Goal: Answer question/provide support

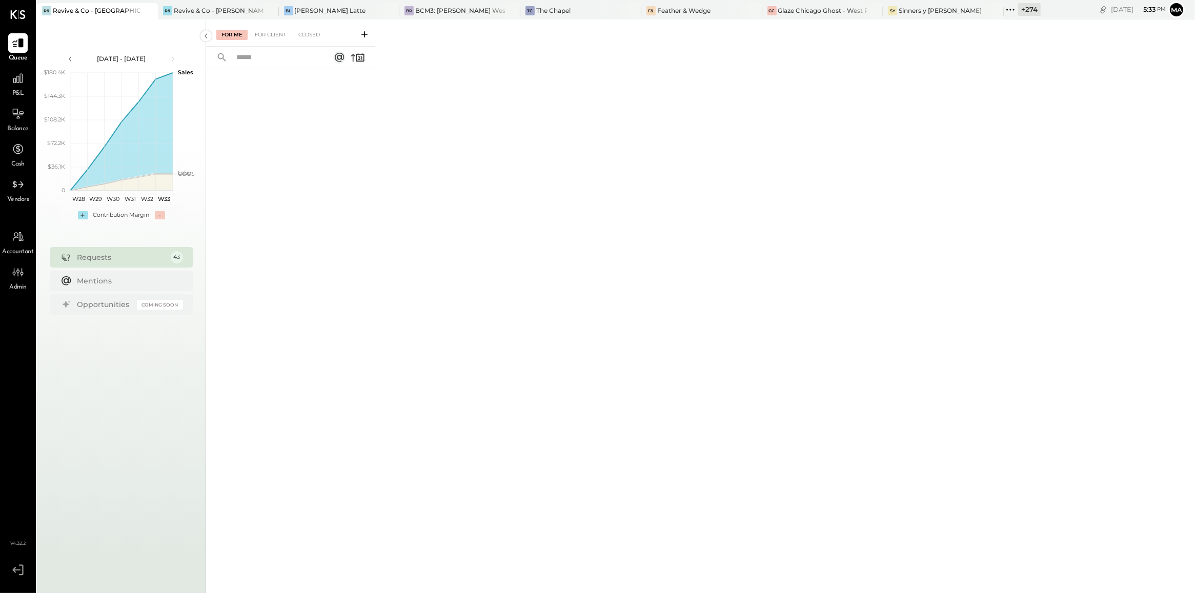
click at [126, 391] on div "Jul 5 - Aug 15, 2025 polygon, polyline { transition: fill-opacity 0.1s, stroke-…" at bounding box center [121, 315] width 169 height 593
click at [129, 280] on div "Mentions" at bounding box center [127, 281] width 101 height 10
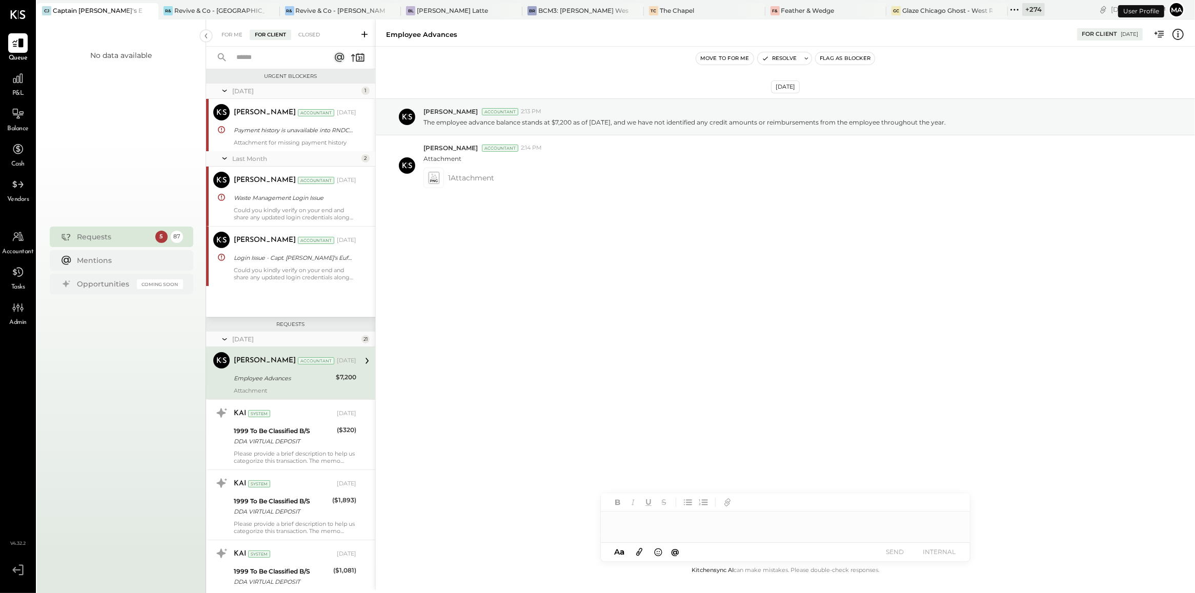
scroll to position [45, 0]
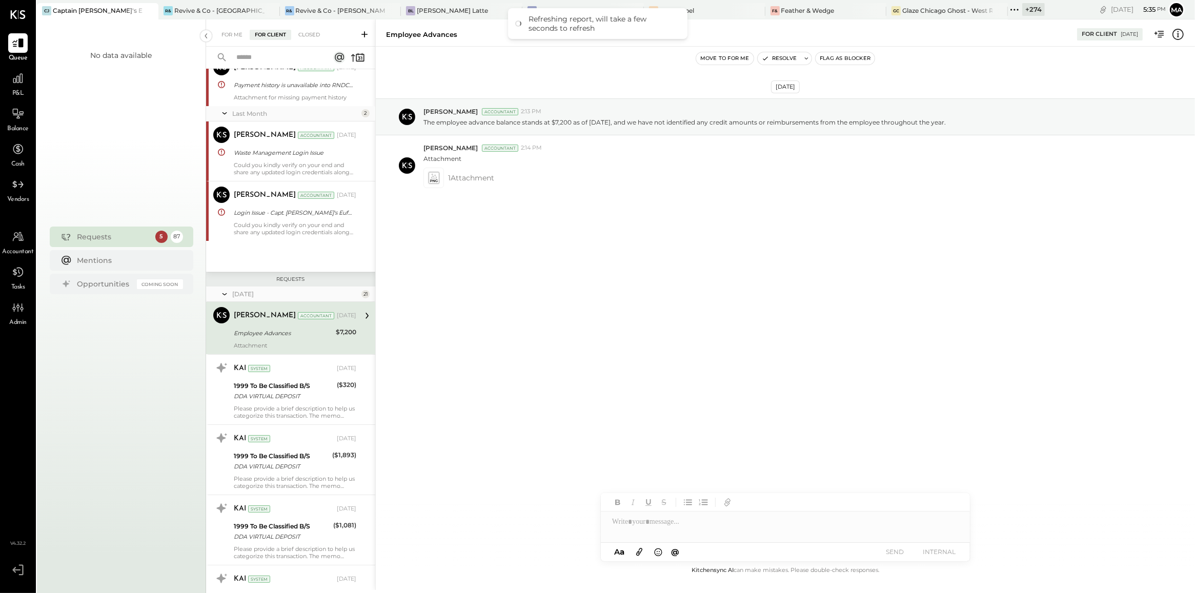
click at [951, 218] on div "May 8th, 2025 Kapil Pandya Accountant 2:13 PM The employee advance balance stan…" at bounding box center [785, 172] width 819 height 201
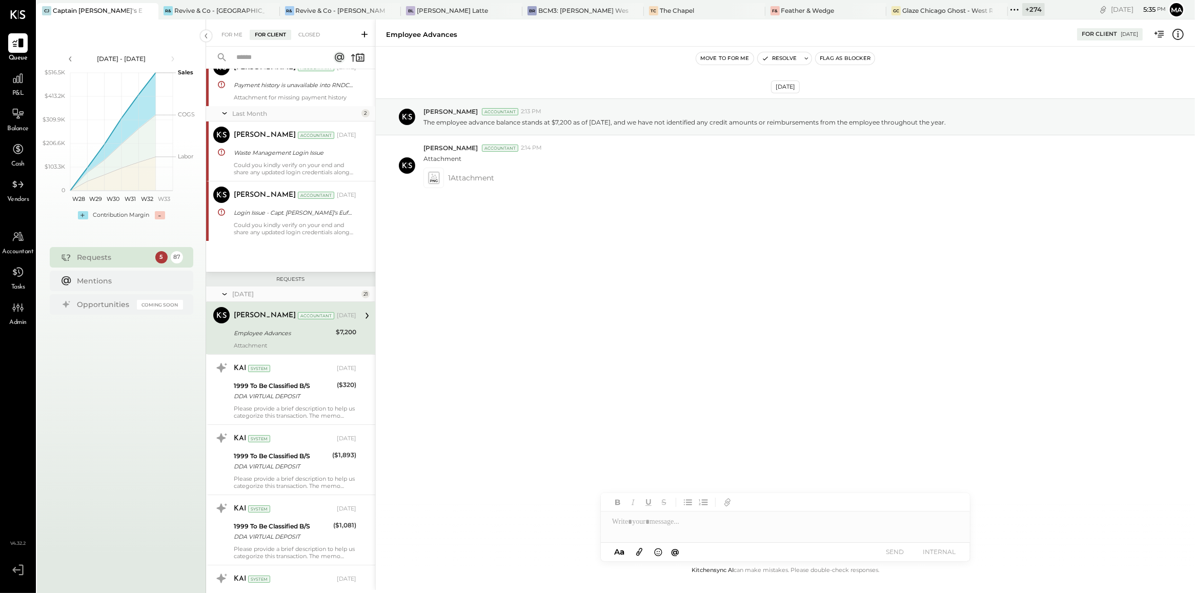
click at [578, 273] on div "May 8th, 2025 Kapil Pandya Accountant 2:13 PM The employee advance balance stan…" at bounding box center [785, 172] width 819 height 201
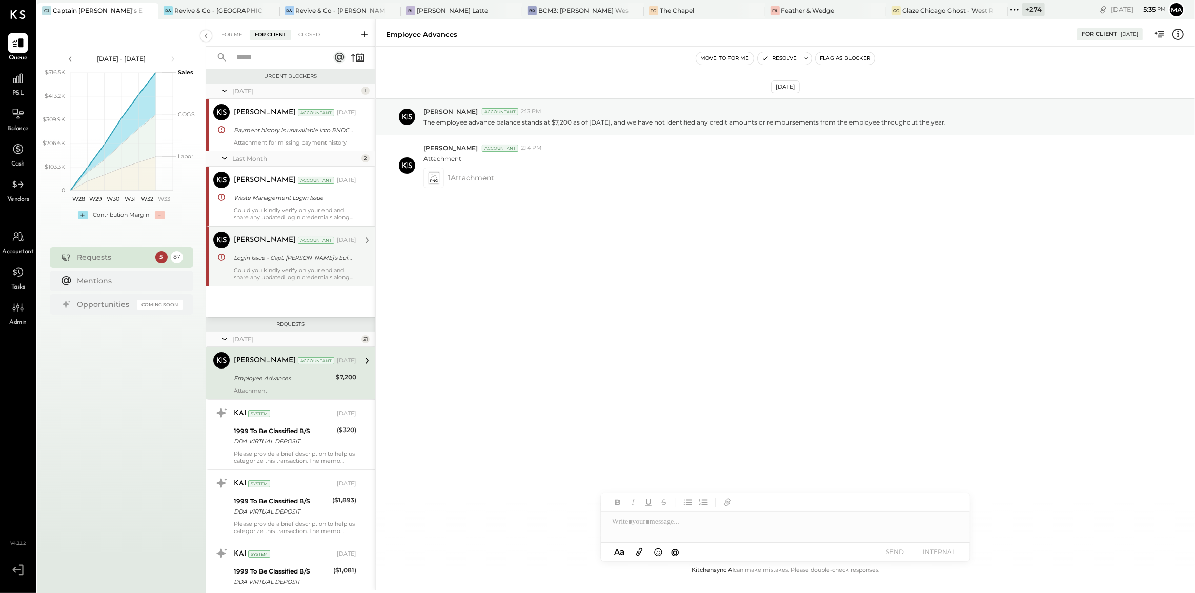
click at [265, 267] on div "Could you kindly verify on your end and share any updated login credentials alo…" at bounding box center [295, 274] width 123 height 14
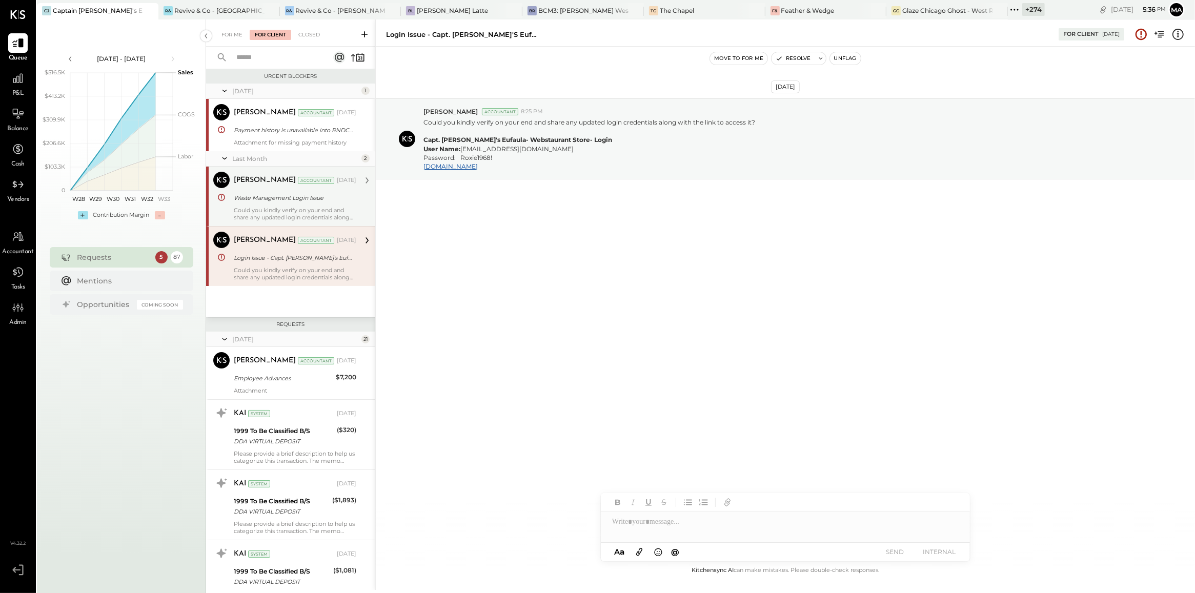
click at [255, 213] on div "Could you kindly verify on your end and share any updated login credentials alo…" at bounding box center [295, 214] width 123 height 14
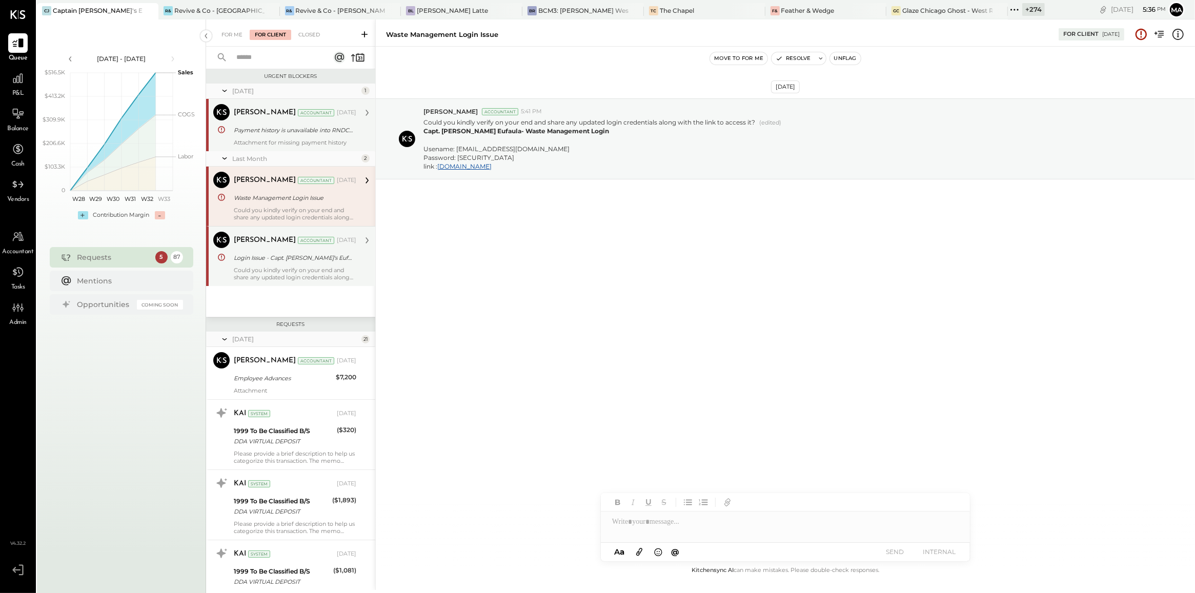
click at [298, 126] on div "Payment history is unavailable into RNDC portal" at bounding box center [293, 130] width 119 height 10
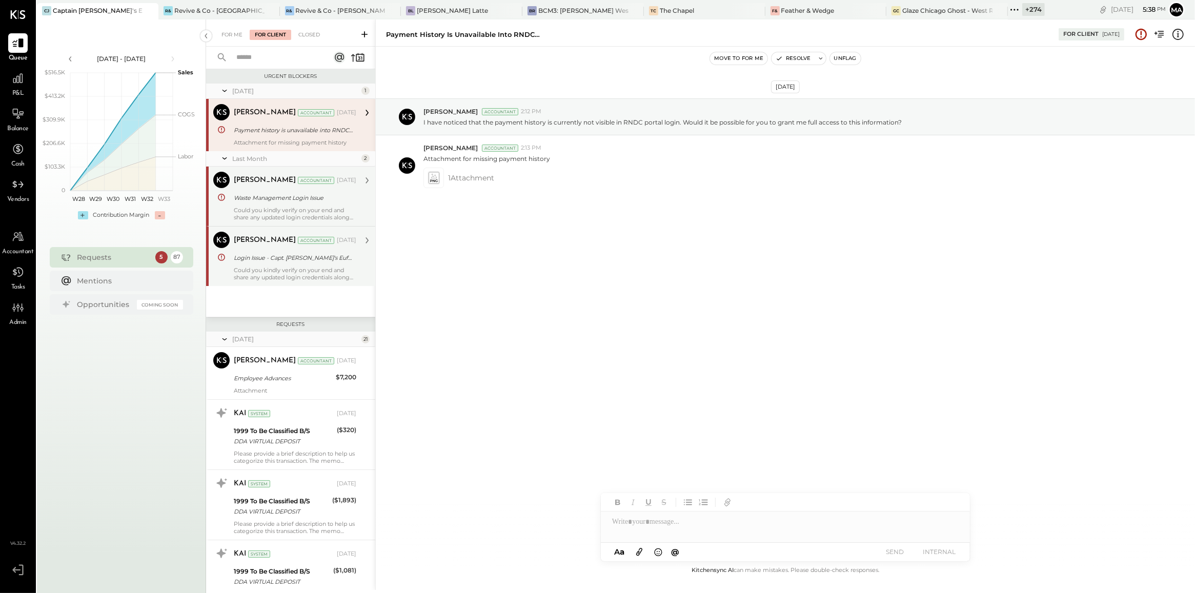
click at [304, 260] on div "Login Issue - Capt. John's Eufaula- Webstaurant Store" at bounding box center [293, 258] width 119 height 10
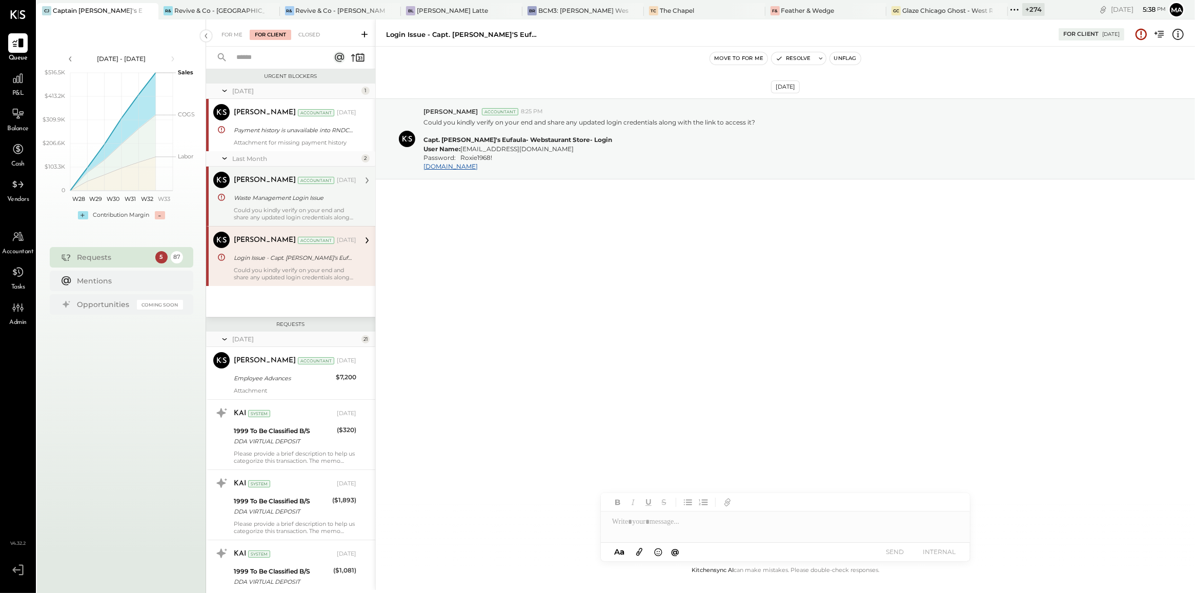
click at [476, 265] on div "Jul 23rd, 2025 Kapil Pandya Accountant 8:25 PM Could you kindly verify on your …" at bounding box center [785, 306] width 819 height 518
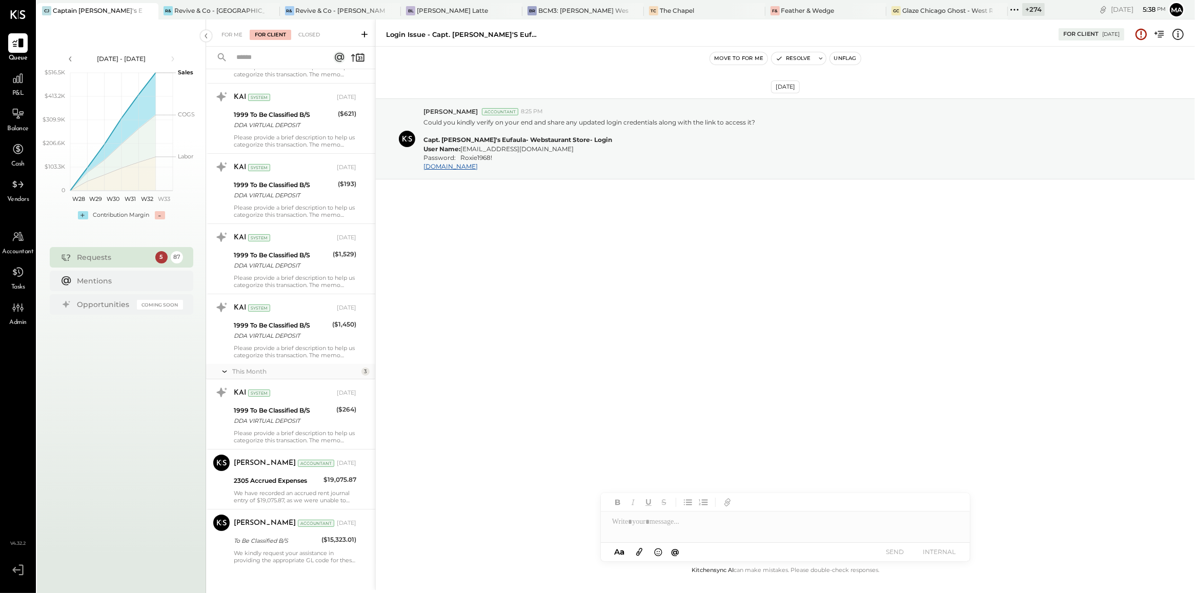
scroll to position [5659, 0]
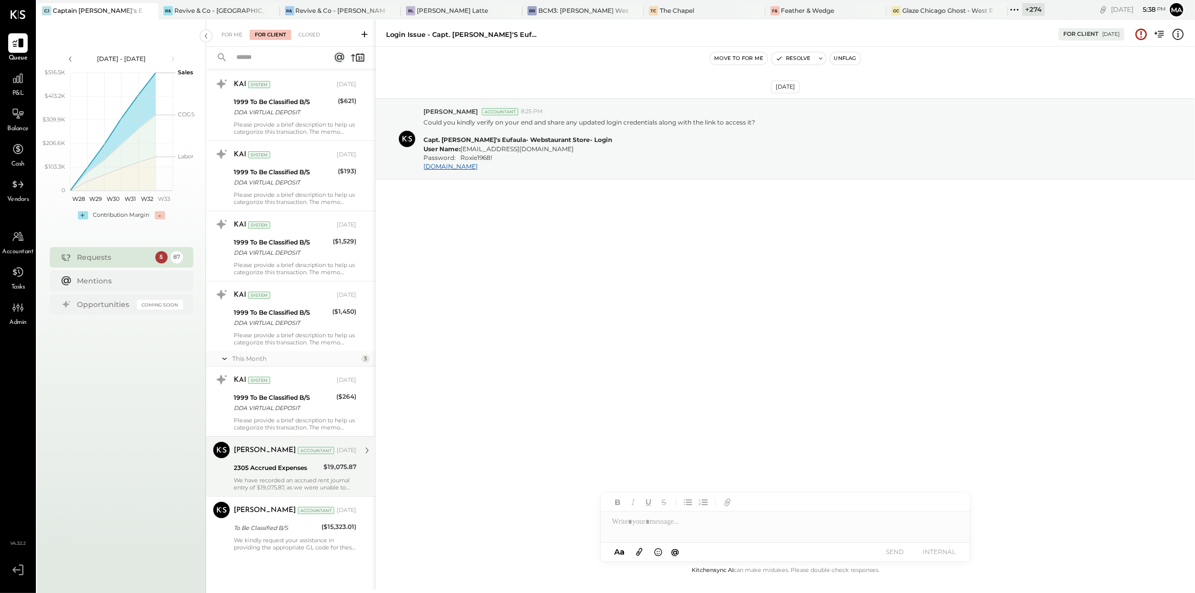
click at [288, 480] on div "We have recorded an accrued rent journal entry of $19,075.87, as we were unable…" at bounding box center [295, 484] width 123 height 14
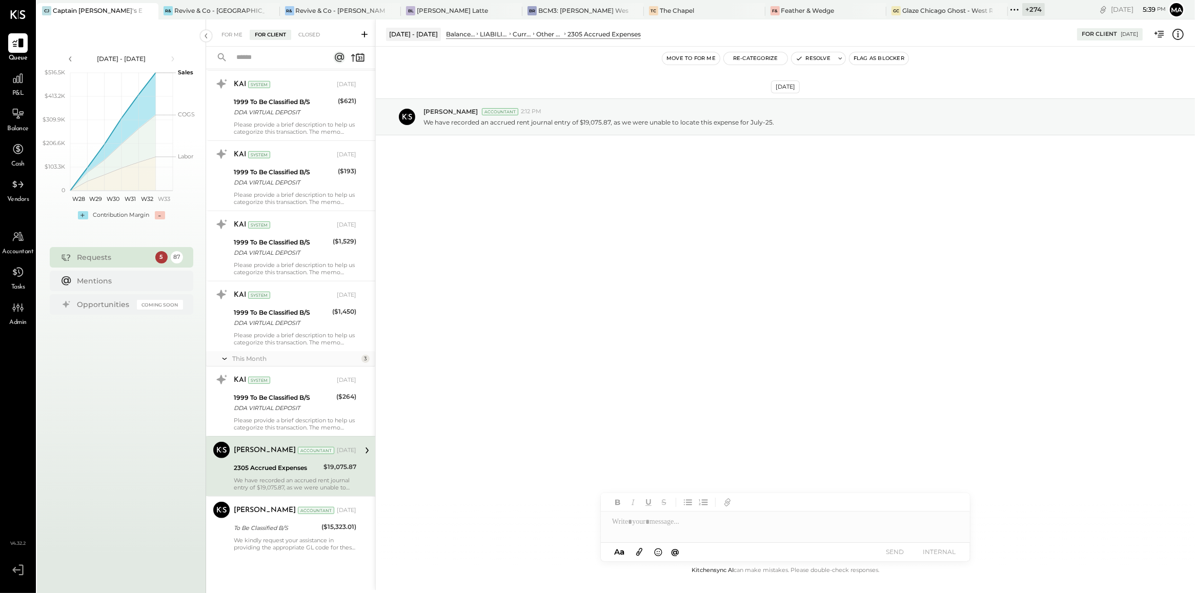
click at [485, 405] on div "Aug 4th, 2025 Kapil Pandya Accountant 2:12 PM We have recorded an accrued rent …" at bounding box center [785, 306] width 819 height 518
click at [470, 355] on div "Aug 4th, 2025 Kapil Pandya Accountant 2:12 PM We have recorded an accrued rent …" at bounding box center [785, 306] width 819 height 518
click at [302, 418] on div "Please provide a brief description to help us categorize this transaction. The …" at bounding box center [295, 424] width 123 height 14
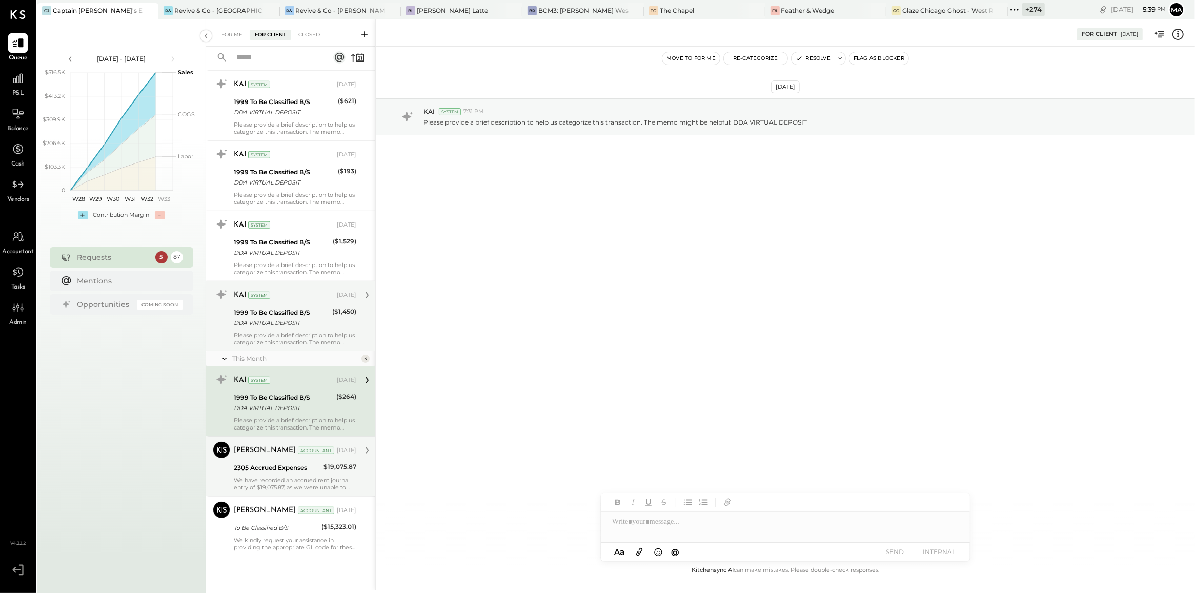
click at [306, 339] on div "Please provide a brief description to help us categorize this transaction. The …" at bounding box center [295, 339] width 123 height 14
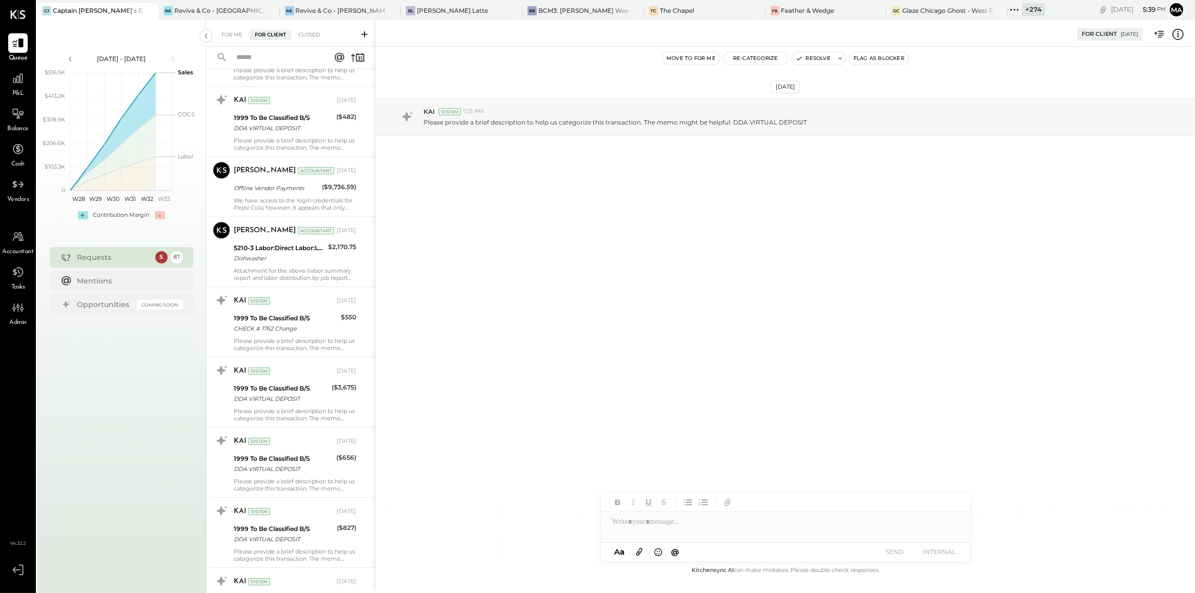
scroll to position [3949, 0]
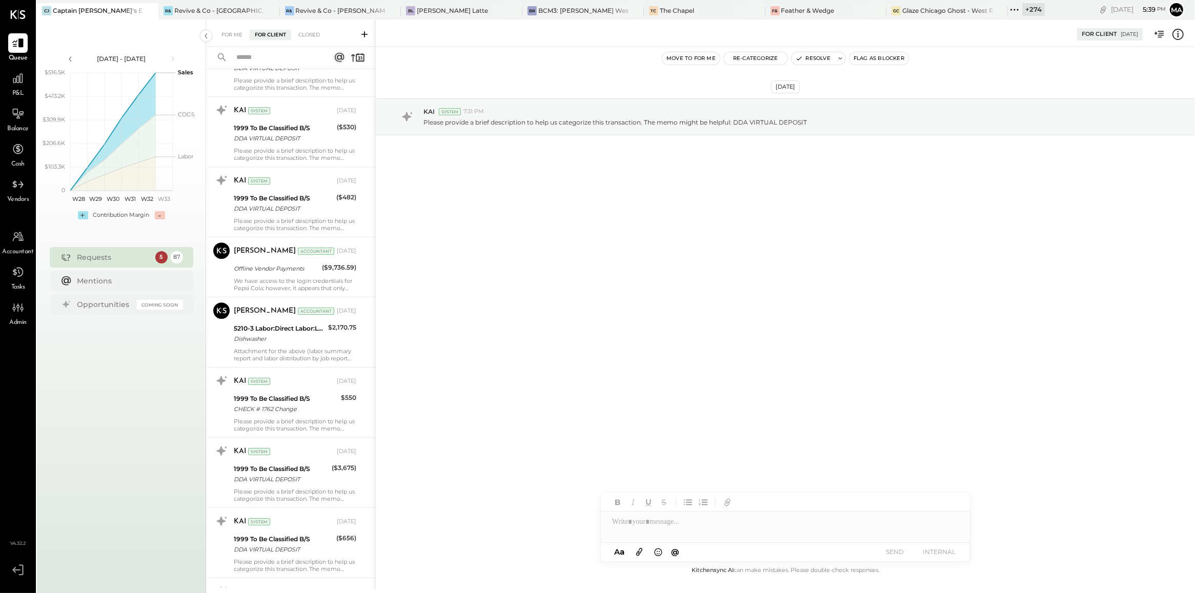
click at [306, 339] on div "Dishwasher" at bounding box center [279, 339] width 91 height 10
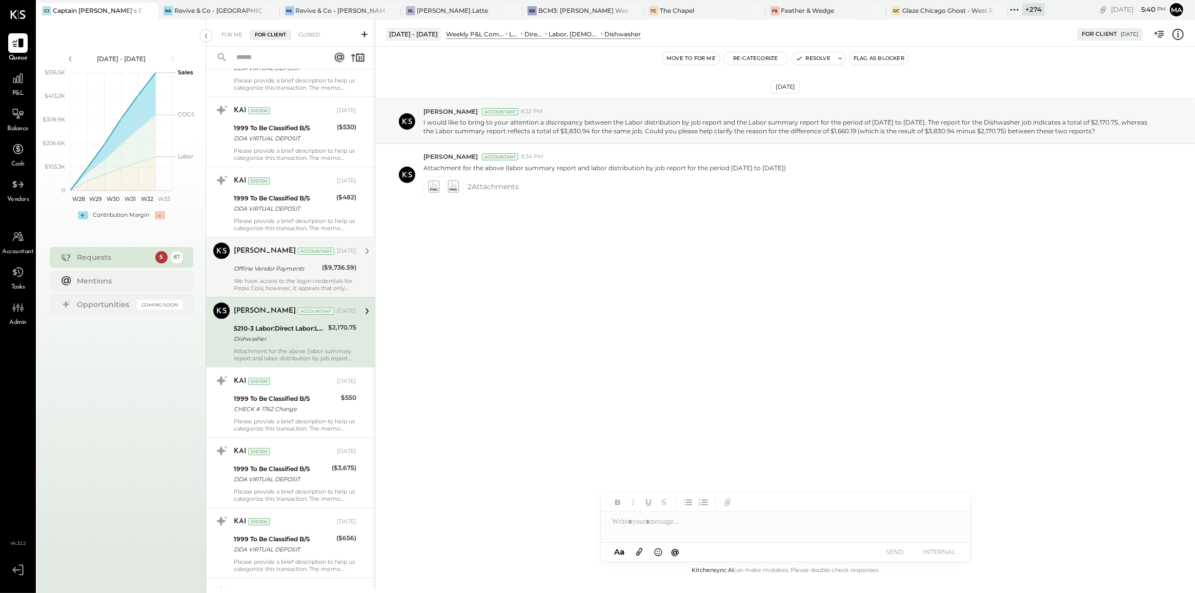
click at [289, 286] on div "We have access to the login credentials for Pepsi Cola; however, it appears tha…" at bounding box center [295, 284] width 123 height 14
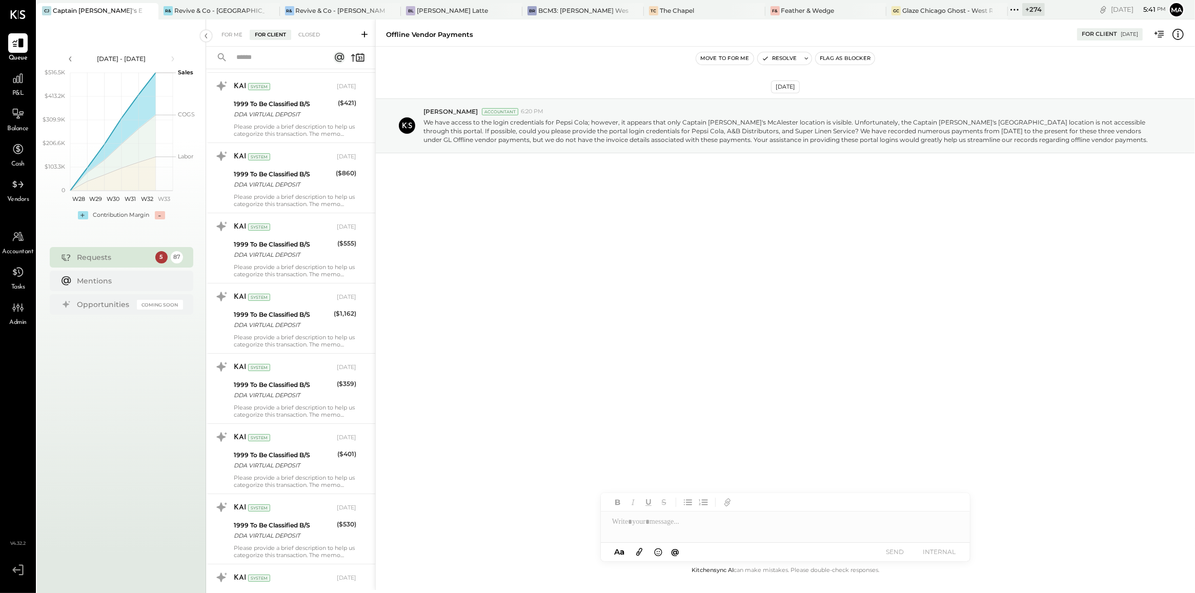
scroll to position [3551, 0]
click at [289, 284] on div "KAI System Jul 03, 2025 1999 To Be Classified B/S DDA VIRTUAL DEPOSIT ($555) Pl…" at bounding box center [290, 248] width 169 height 70
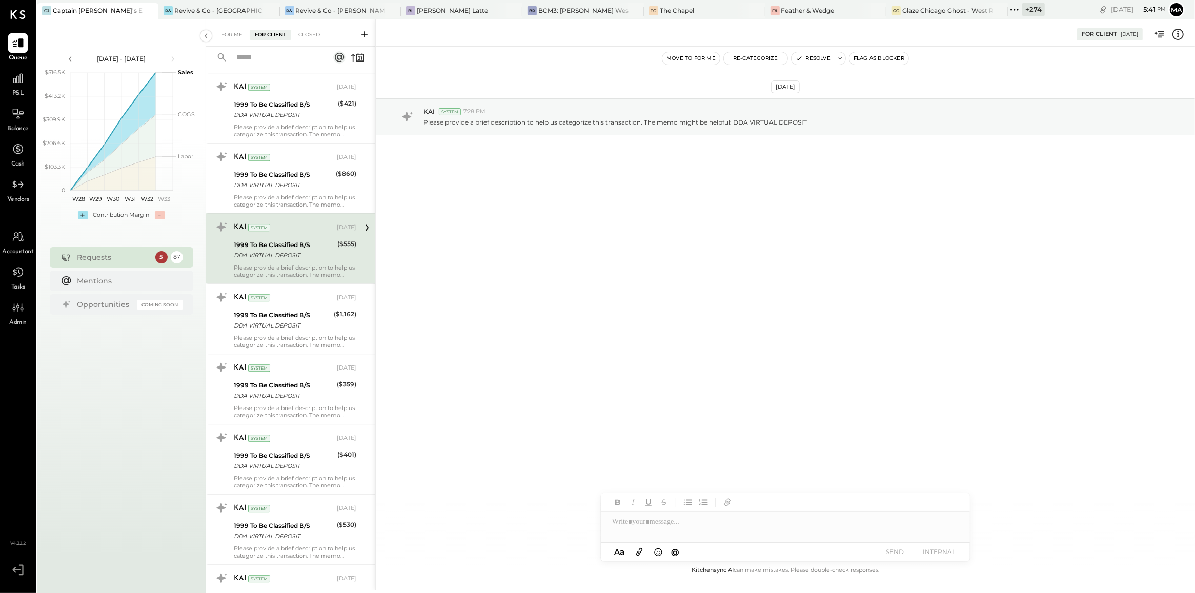
click at [289, 284] on div "KAI System Jul 03, 2025 1999 To Be Classified B/S DDA VIRTUAL DEPOSIT ($555) Pl…" at bounding box center [290, 248] width 169 height 70
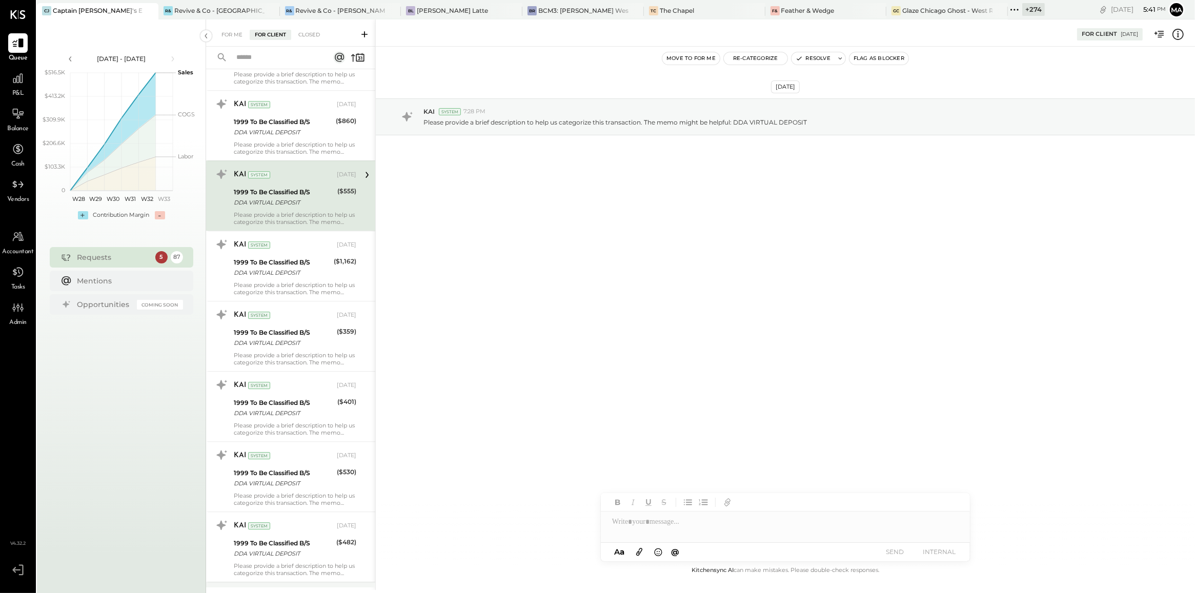
scroll to position [3605, 0]
drag, startPoint x: 733, startPoint y: 125, endPoint x: 829, endPoint y: 119, distance: 96.0
click at [829, 119] on div "Please provide a brief description to help us categorize this transaction. The …" at bounding box center [806, 121] width 764 height 11
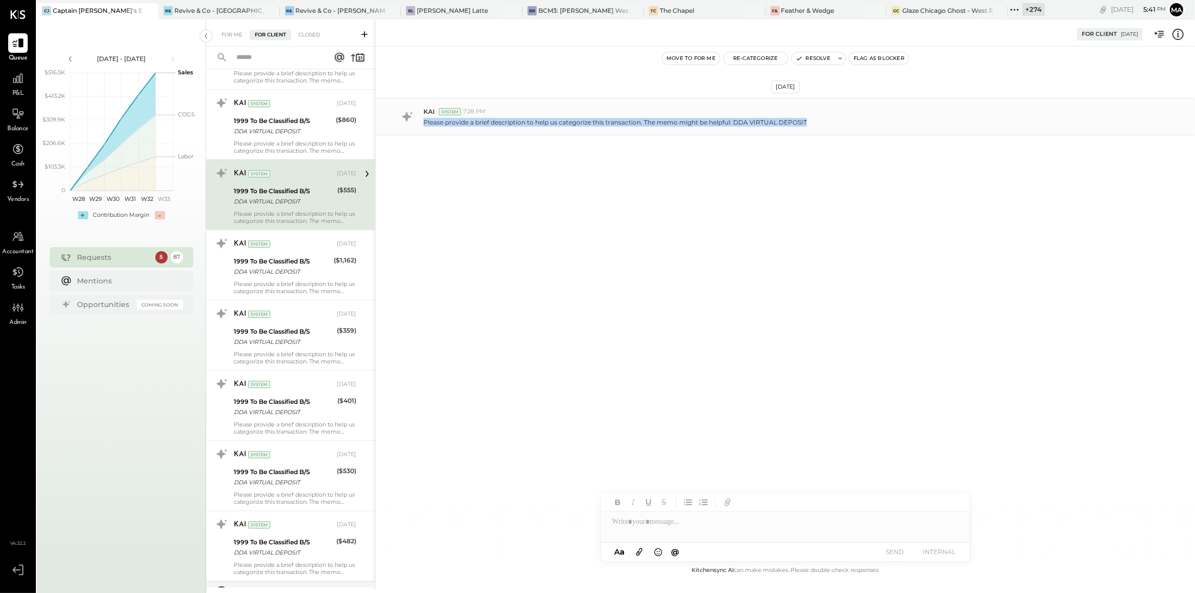
click at [829, 119] on div "Please provide a brief description to help us categorize this transaction. The …" at bounding box center [806, 121] width 764 height 11
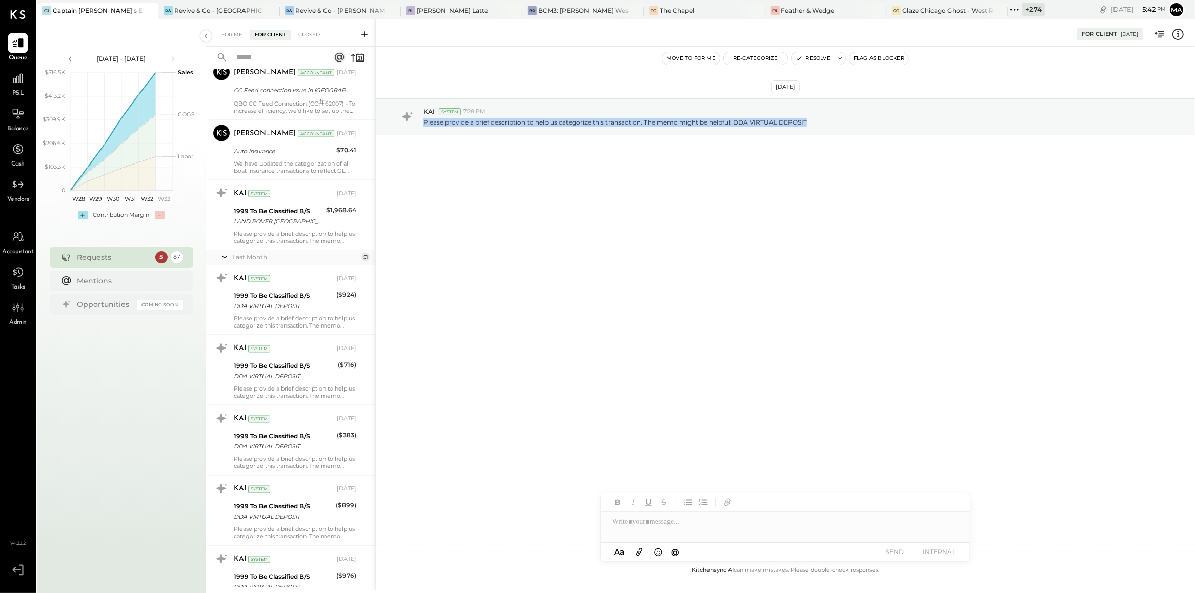
scroll to position [2170, 0]
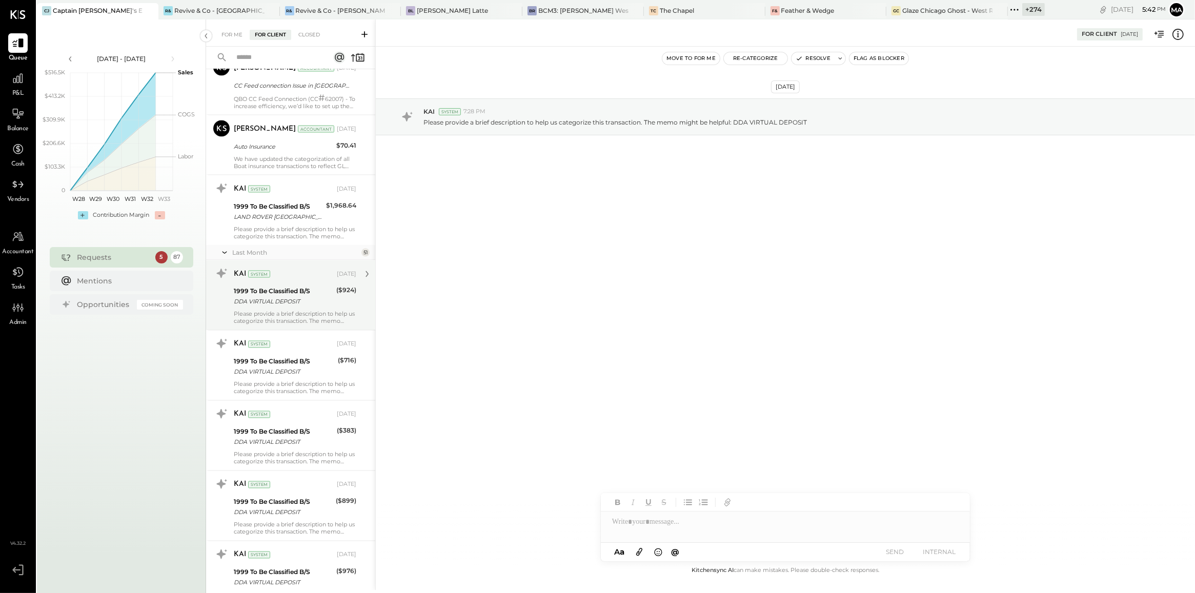
click at [308, 313] on div "Please provide a brief description to help us categorize this transaction. The …" at bounding box center [295, 318] width 123 height 14
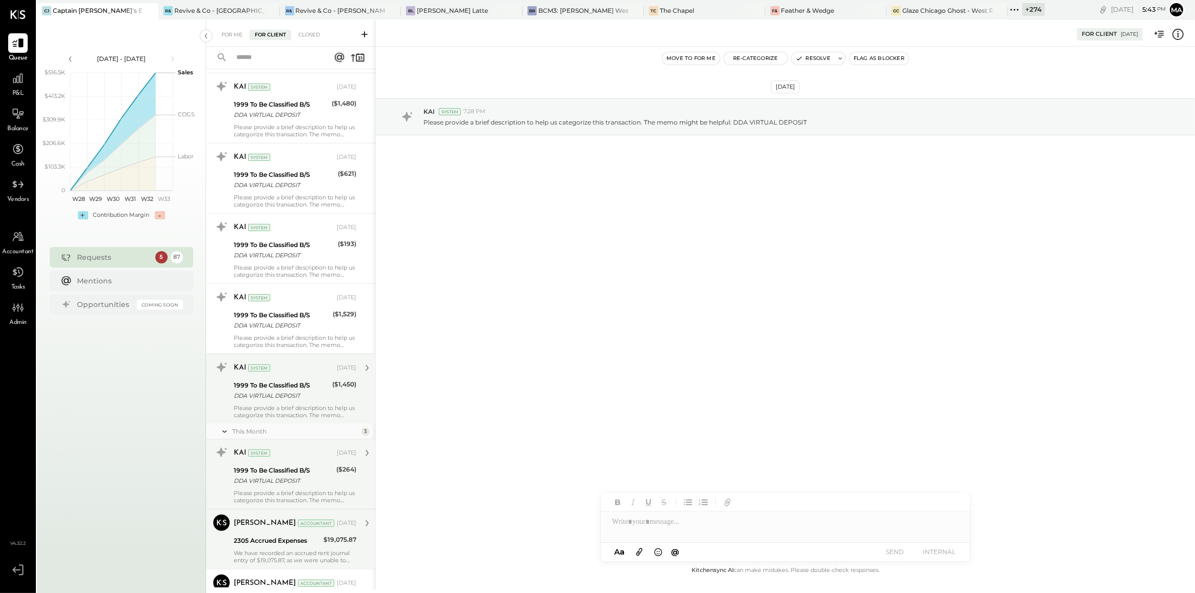
scroll to position [5659, 0]
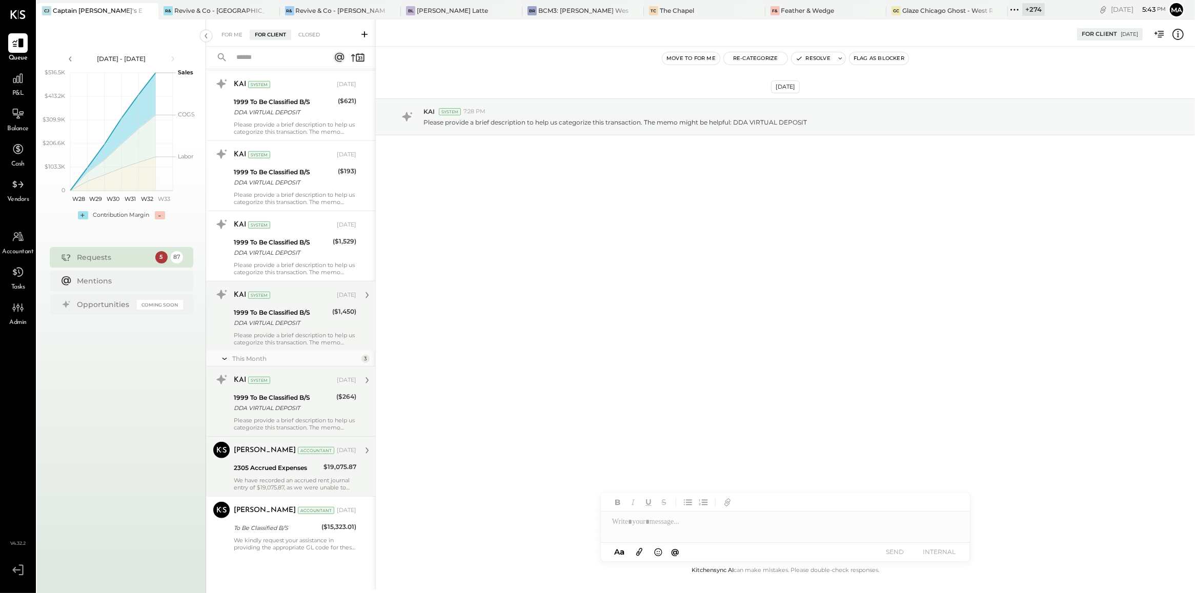
click at [280, 483] on div "We have recorded an accrued rent journal entry of $19,075.87, as we were unable…" at bounding box center [295, 484] width 123 height 14
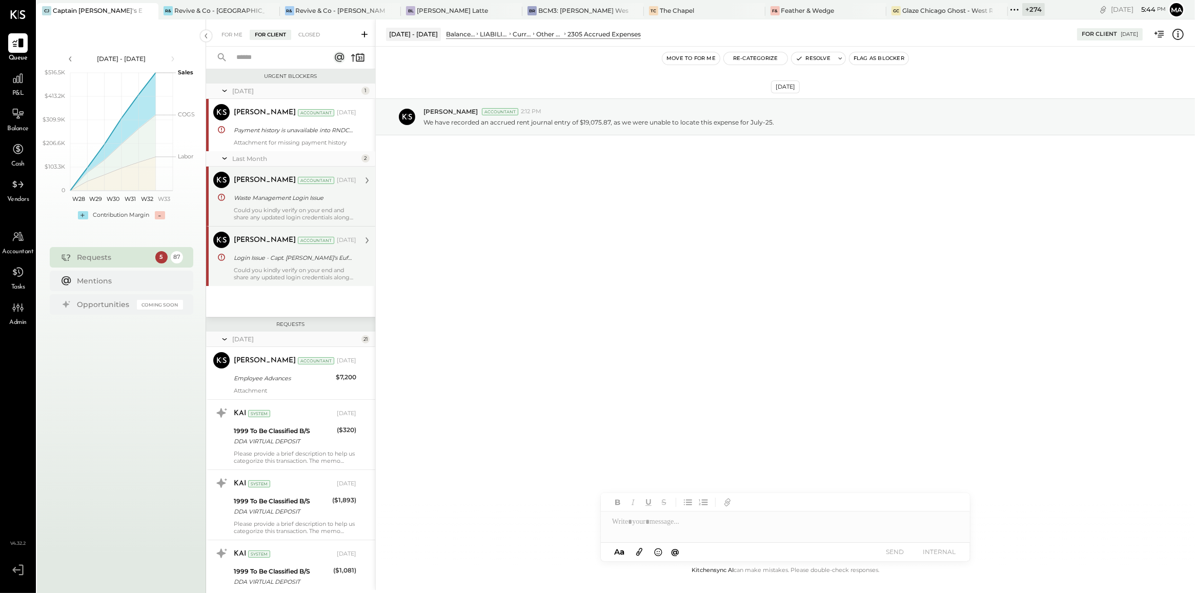
click at [272, 265] on div "Kapil Pandya Accountant Jul 23, 2025 Login Issue - Capt. John's Eufaula- Websta…" at bounding box center [295, 256] width 123 height 49
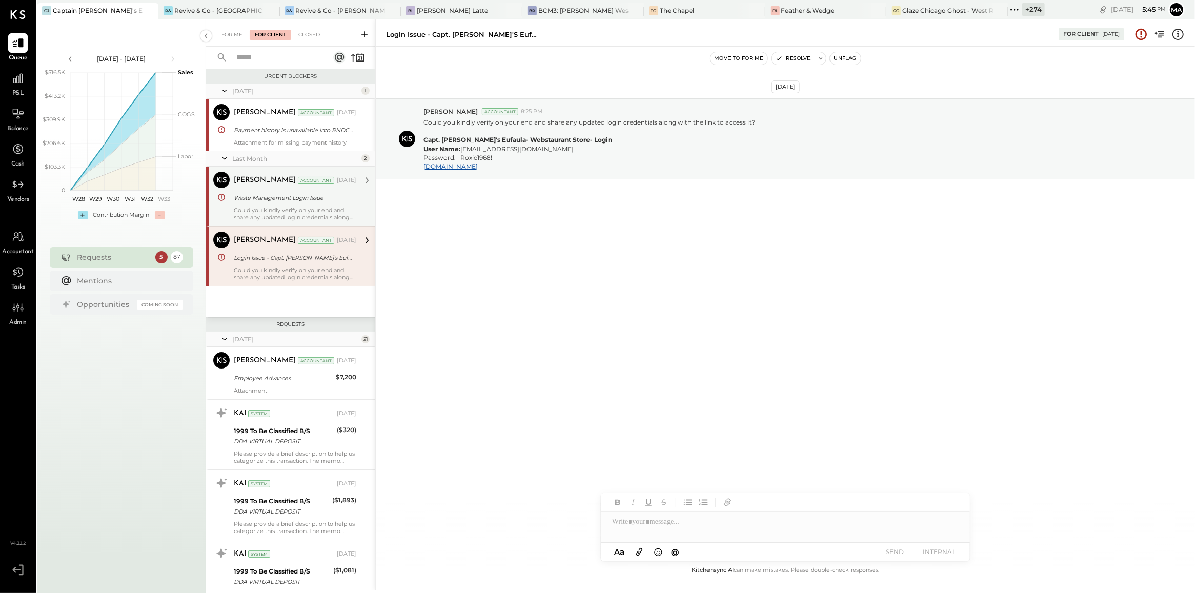
click at [304, 217] on div "Could you kindly verify on your end and share any updated login credentials alo…" at bounding box center [295, 214] width 123 height 14
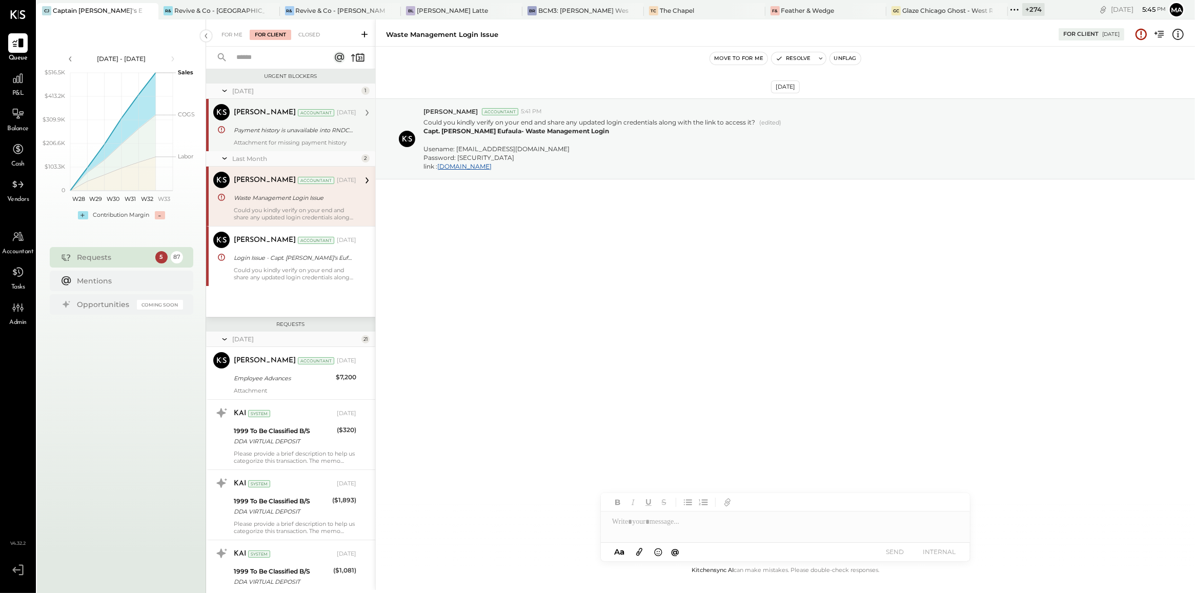
click at [293, 134] on div "Payment history is unavailable into RNDC portal" at bounding box center [293, 130] width 119 height 10
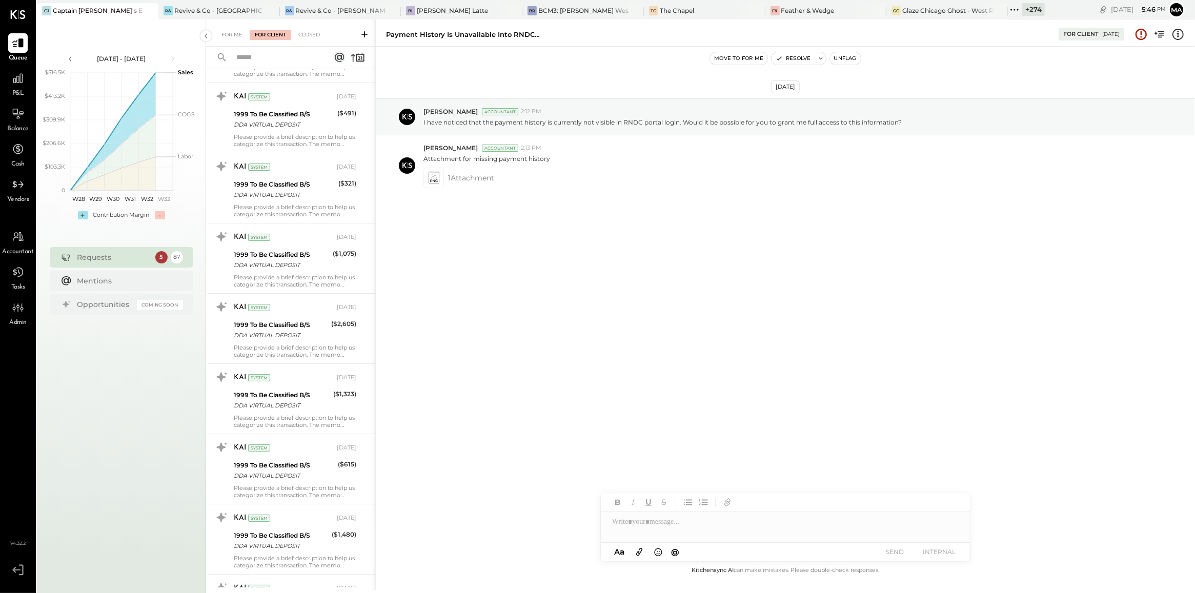
scroll to position [5659, 0]
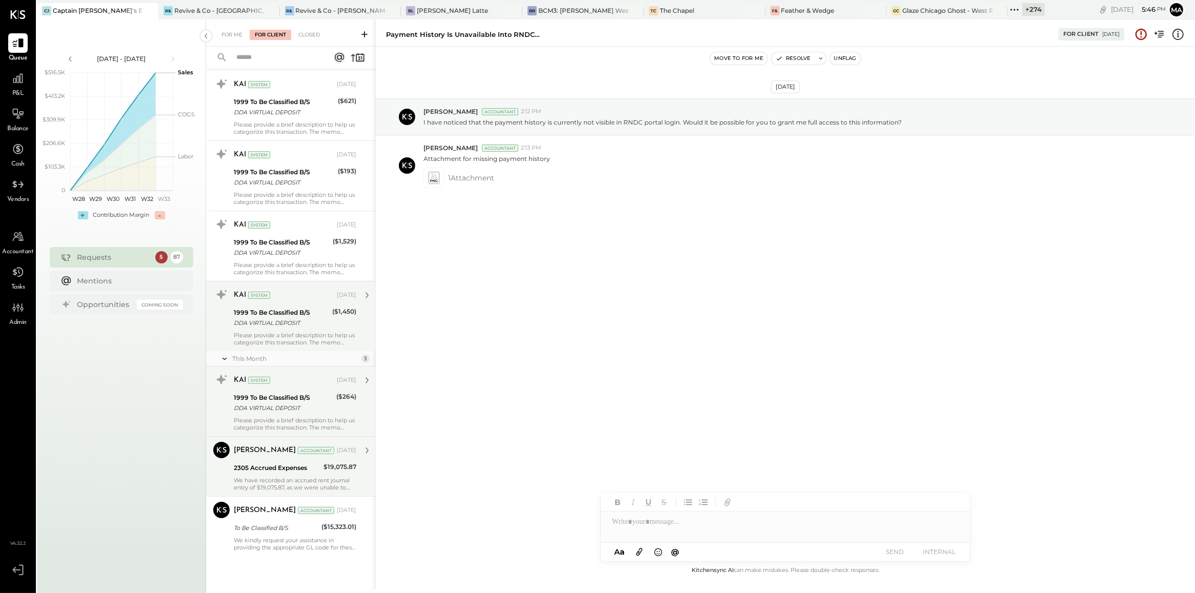
click at [306, 470] on div "2305 Accrued Expenses" at bounding box center [277, 468] width 87 height 10
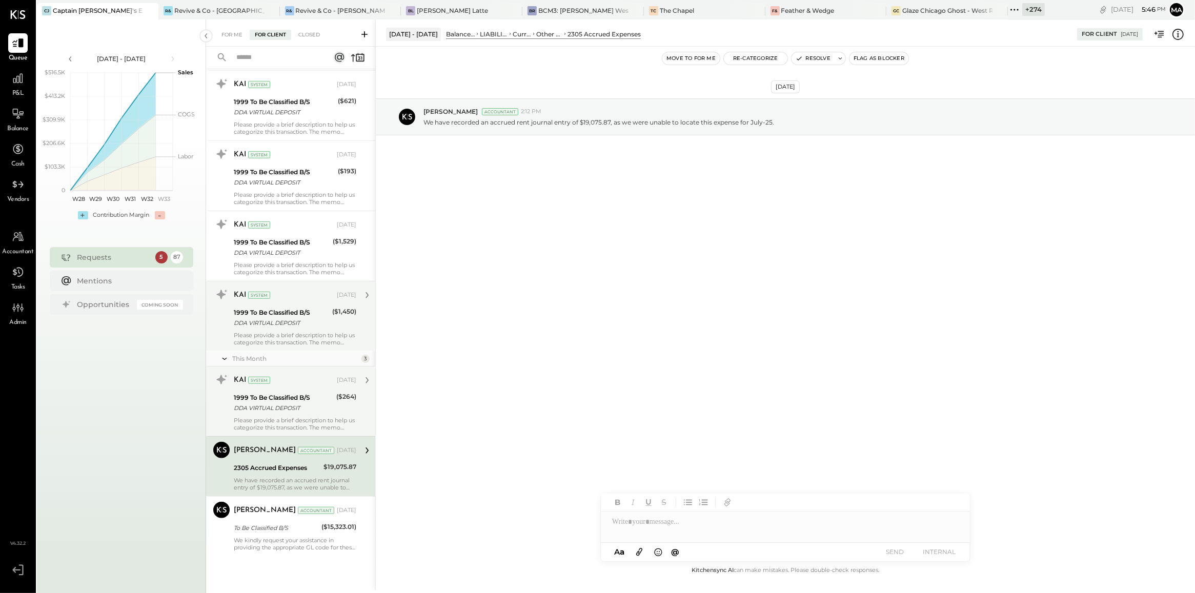
click at [291, 407] on div "DDA VIRTUAL DEPOSIT" at bounding box center [283, 408] width 99 height 10
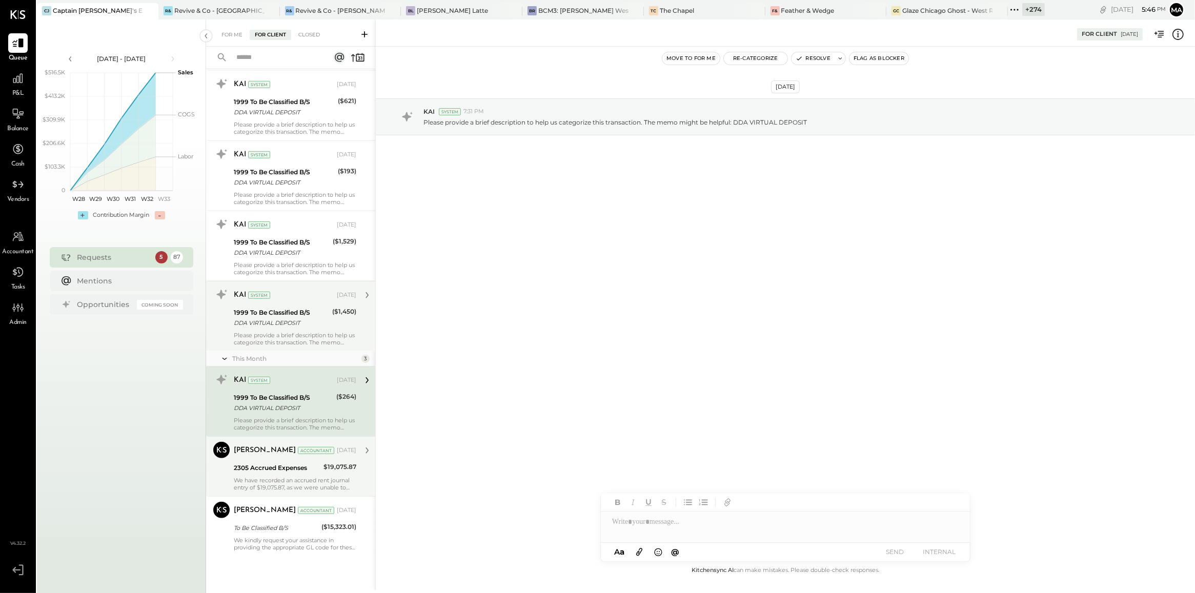
click at [290, 470] on div "2305 Accrued Expenses" at bounding box center [277, 468] width 87 height 10
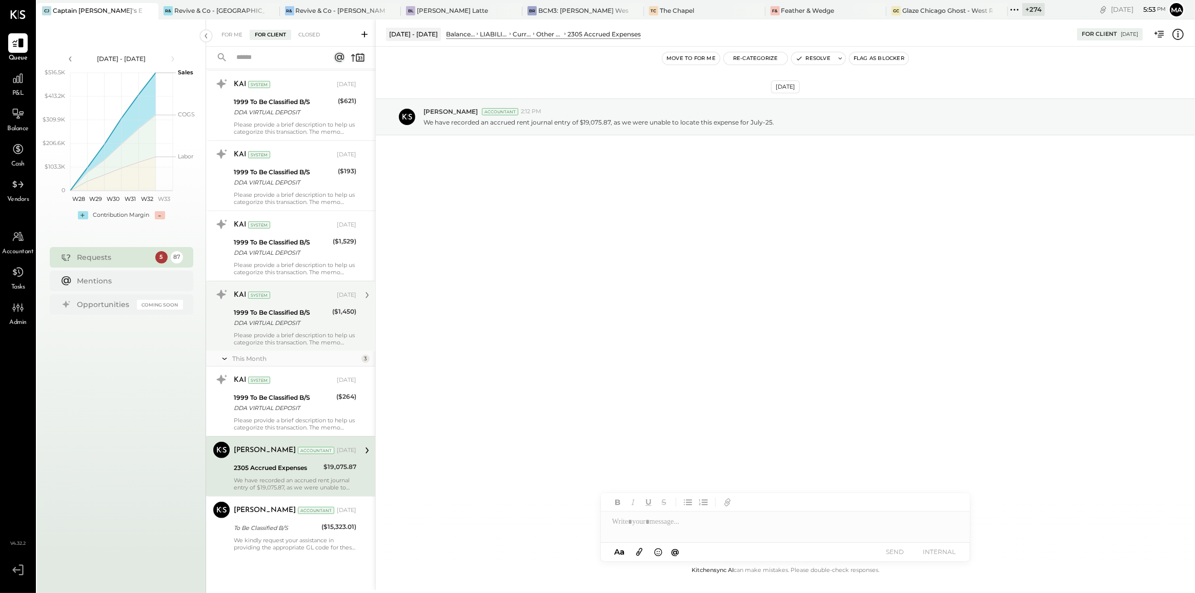
click at [490, 395] on div "Aug 4th, 2025 Kapil Pandya Accountant 2:12 PM We have recorded an accrued rent …" at bounding box center [785, 306] width 819 height 518
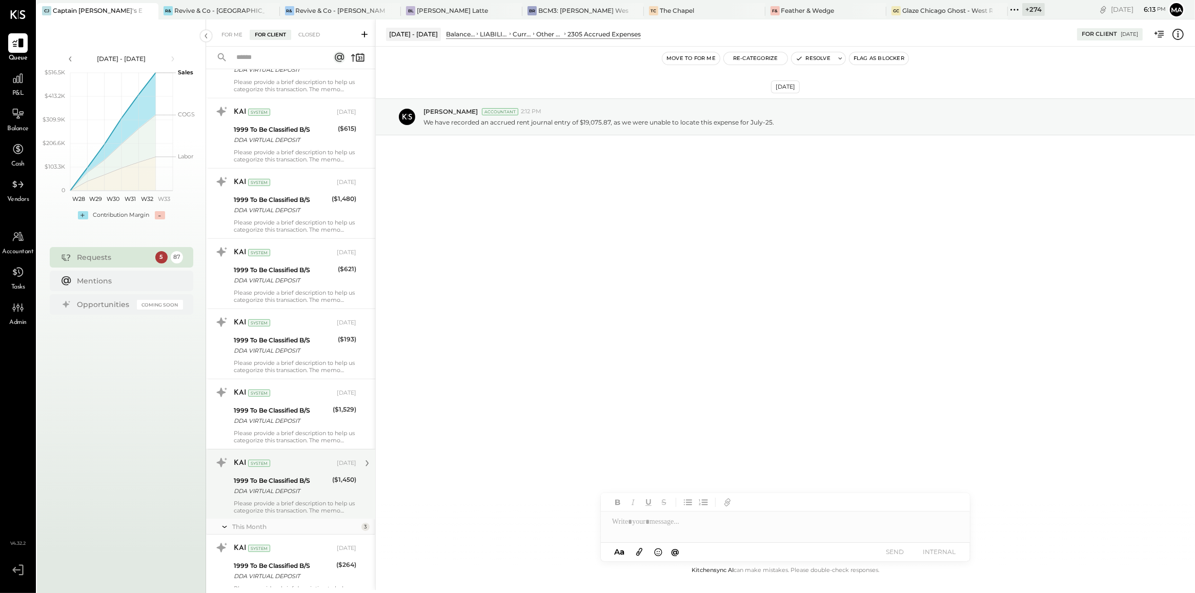
scroll to position [5482, 0]
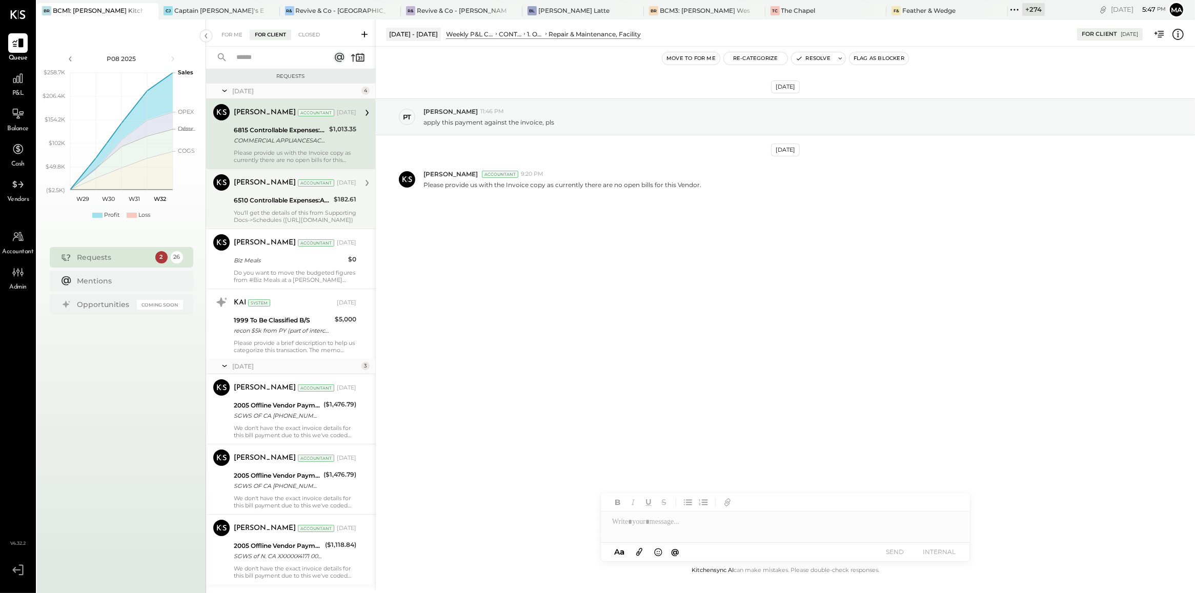
click at [300, 218] on div "You'll get the details of this from Supporting Docs->Schedules ([URL][DOMAIN_NA…" at bounding box center [295, 216] width 123 height 14
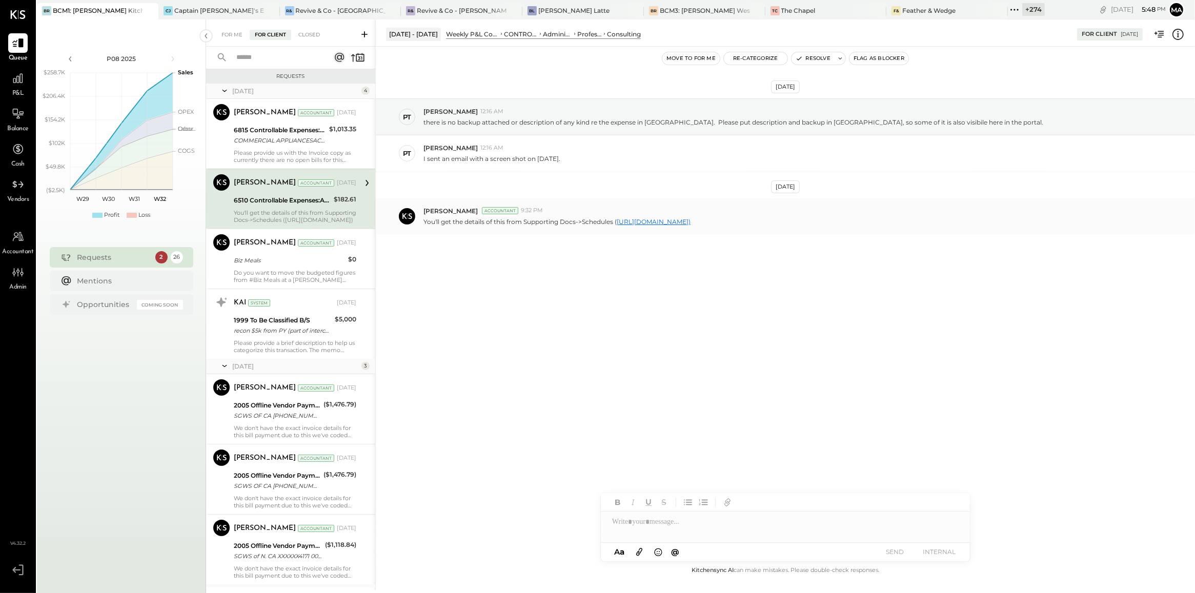
click at [635, 222] on link "[URL][DOMAIN_NAME])" at bounding box center [654, 222] width 74 height 8
click at [305, 280] on div "Do you want to move the budgeted figures from #Biz Meals at a [PERSON_NAME] loc…" at bounding box center [295, 276] width 123 height 14
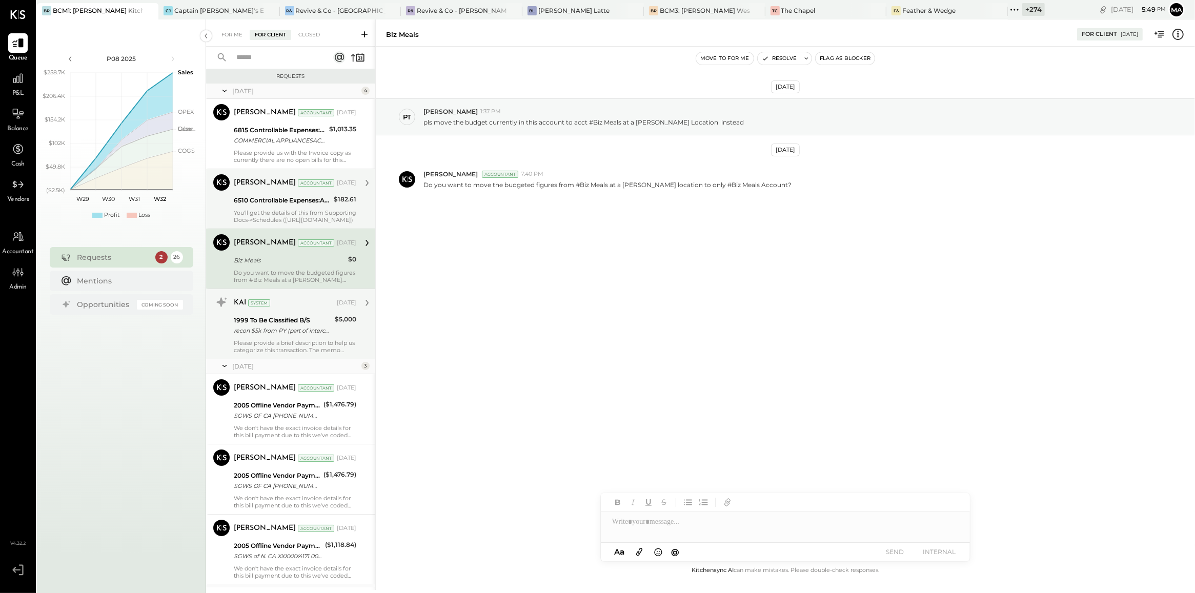
click at [300, 344] on div "Please provide a brief description to help us categorize this transaction. The …" at bounding box center [295, 346] width 123 height 14
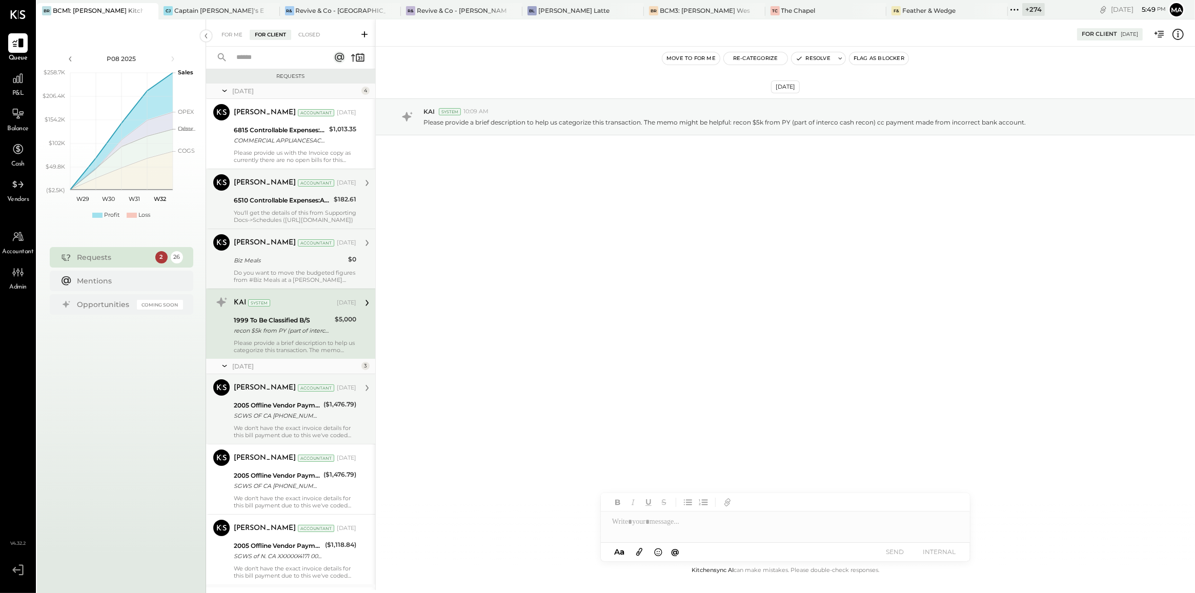
click at [302, 404] on div "2005 Offline Vendor Payments" at bounding box center [277, 405] width 87 height 10
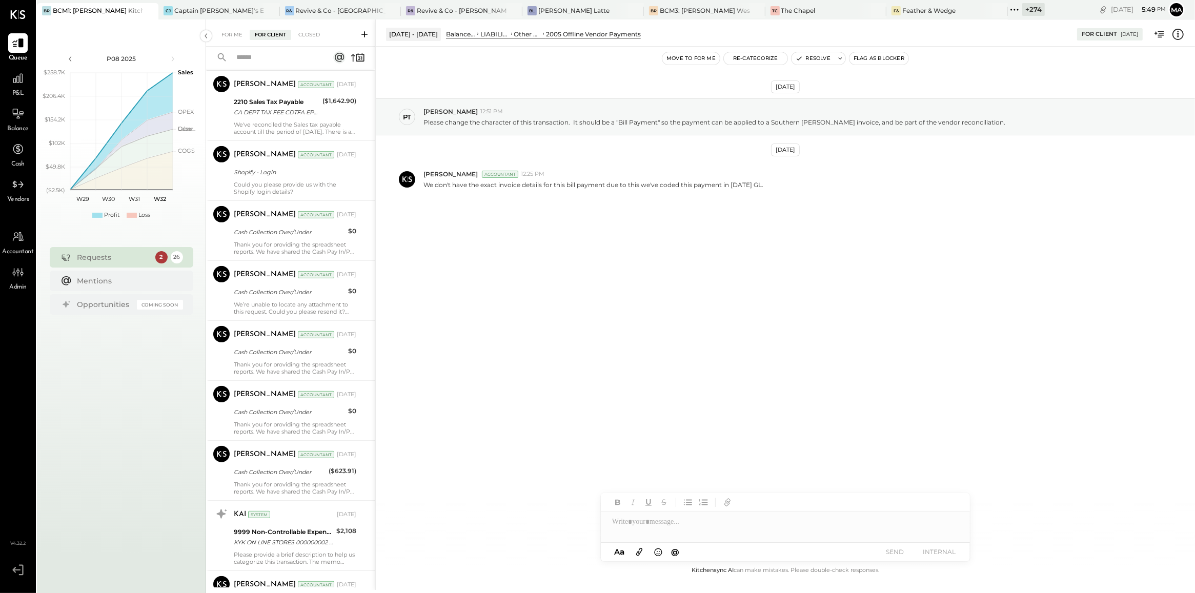
scroll to position [530, 0]
click at [290, 309] on div "We’re unable to locate any attachment to this request. Could you please resend …" at bounding box center [295, 307] width 123 height 14
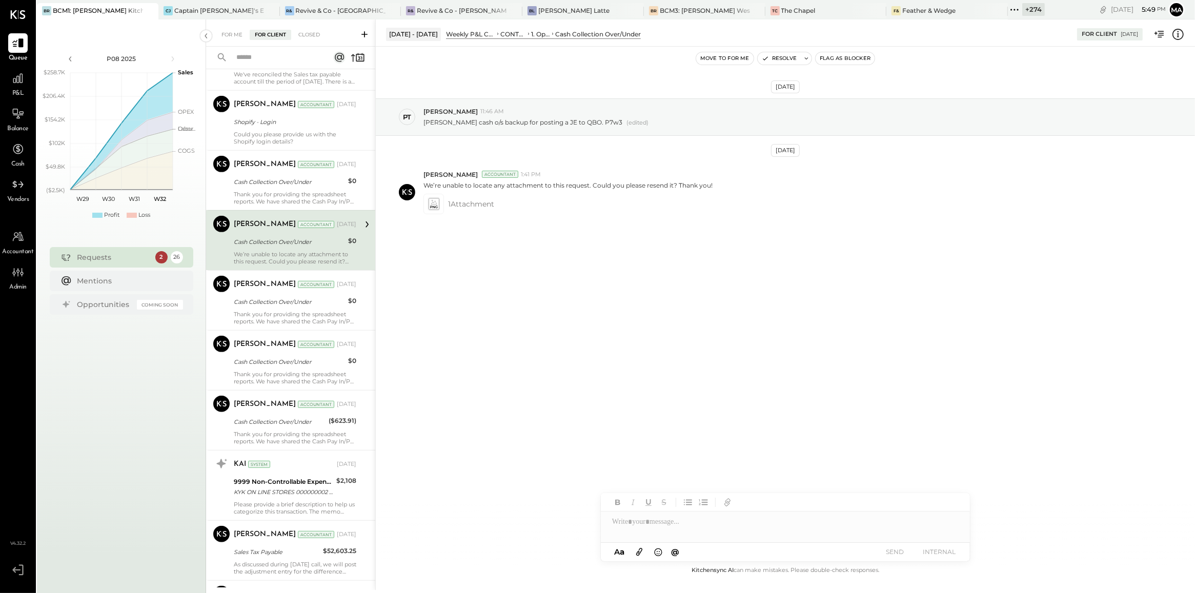
scroll to position [581, 0]
click at [290, 314] on div "Thank you for providing the spreadsheet reports. We have shared the Cash Pay In…" at bounding box center [295, 316] width 123 height 14
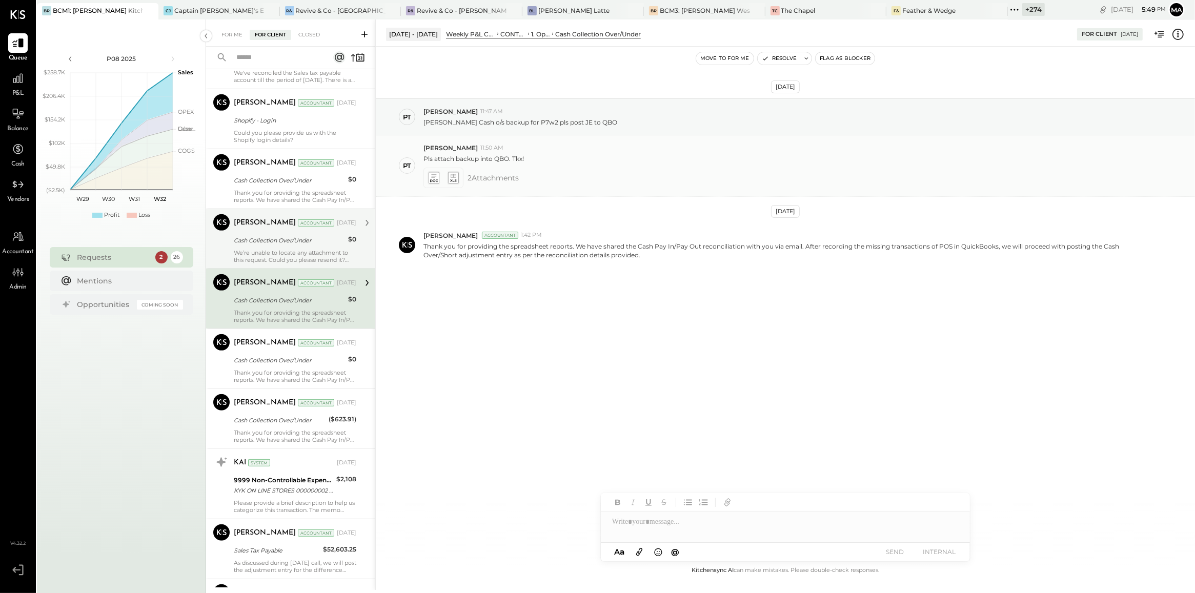
click at [447, 172] on icon at bounding box center [453, 178] width 13 height 14
click at [436, 178] on icon at bounding box center [433, 178] width 11 height 12
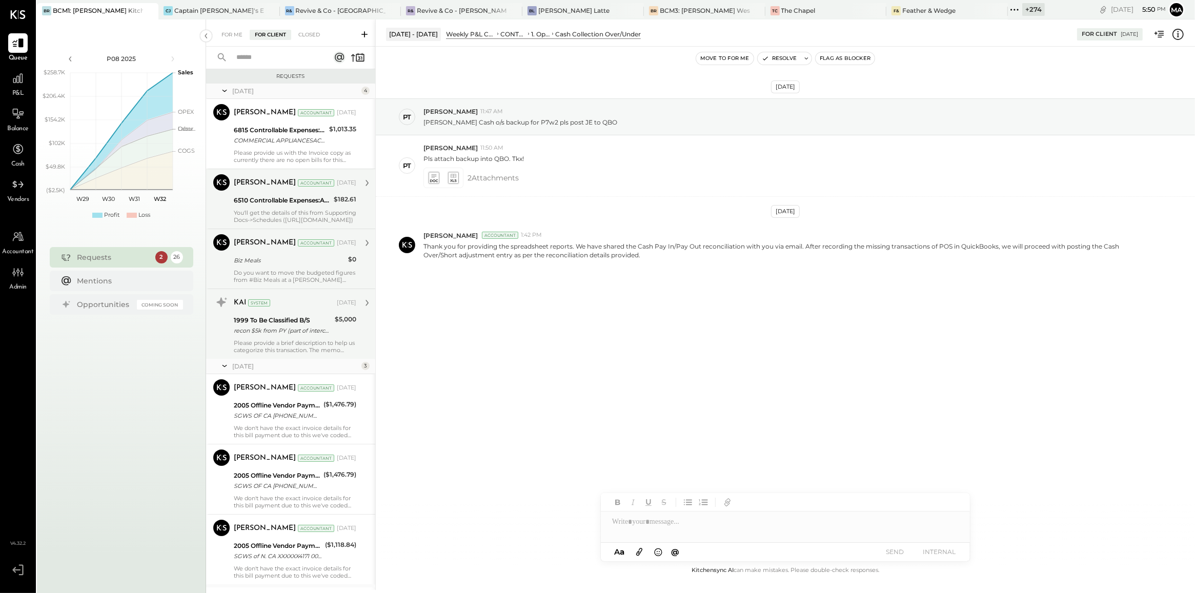
click at [294, 222] on div "You'll get the details of this from Supporting Docs->Schedules ([URL][DOMAIN_NA…" at bounding box center [295, 216] width 123 height 14
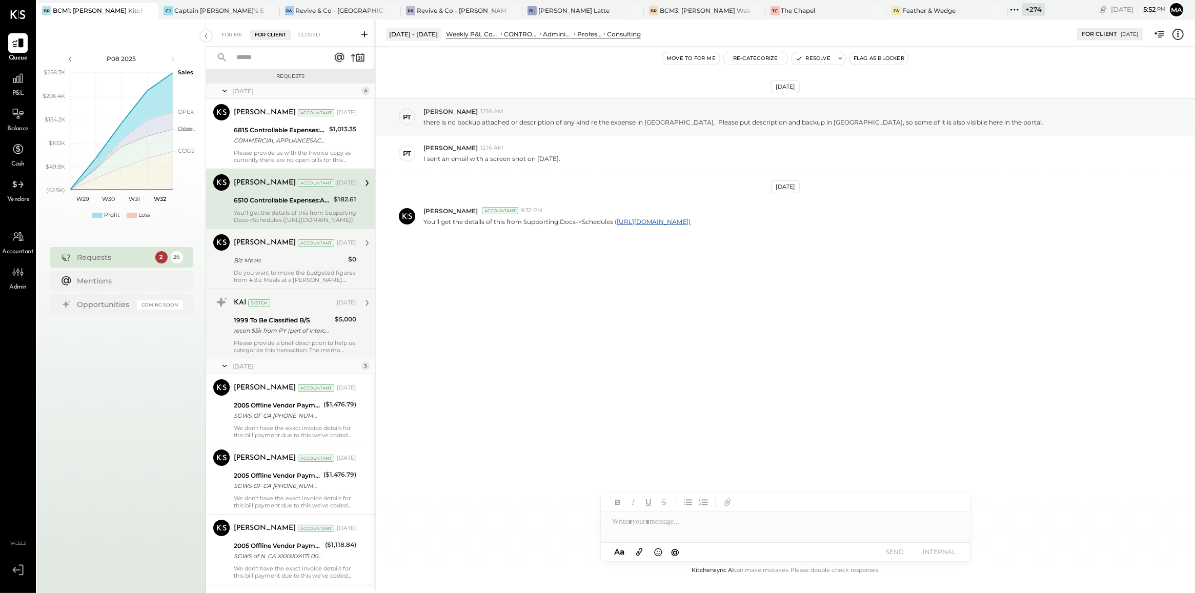
click at [315, 265] on div "Biz Meals" at bounding box center [289, 260] width 111 height 10
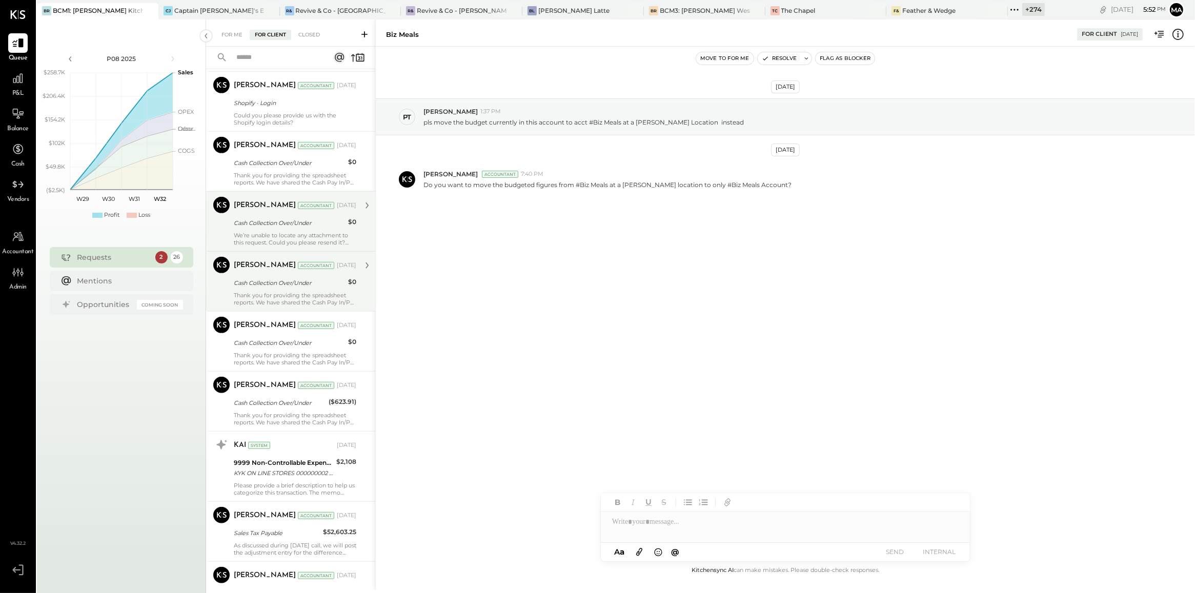
scroll to position [593, 0]
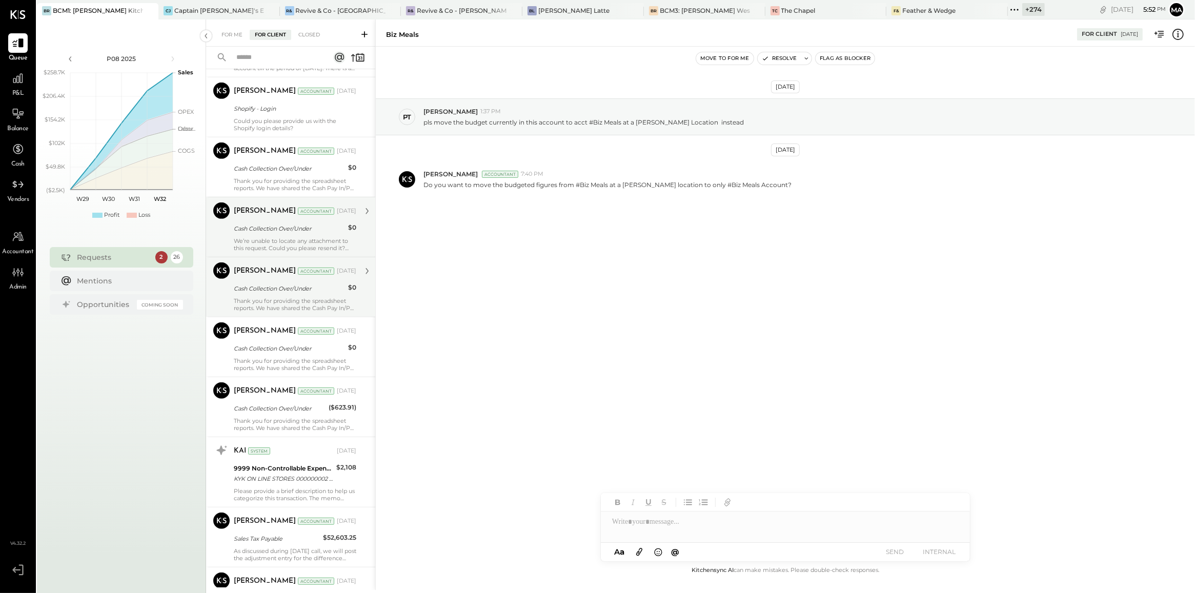
click at [322, 258] on div "[PERSON_NAME] Accountant [PERSON_NAME] Accountant [DATE] Cash Collection Over/U…" at bounding box center [290, 287] width 169 height 60
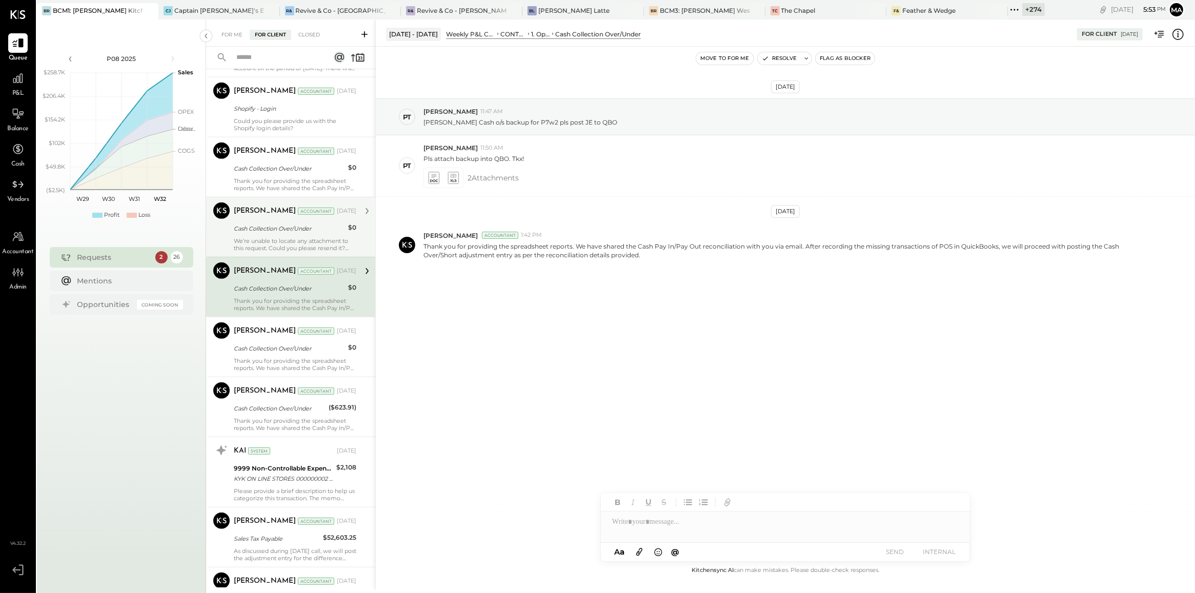
click at [460, 345] on div "[DATE] PT [PERSON_NAME] 11:47 AM [PERSON_NAME] Cash o/s backup for P7w2 pls pos…" at bounding box center [785, 208] width 819 height 272
click at [457, 343] on div "[DATE] PT [PERSON_NAME] 11:47 AM [PERSON_NAME] Cash o/s backup for P7w2 pls pos…" at bounding box center [785, 208] width 819 height 272
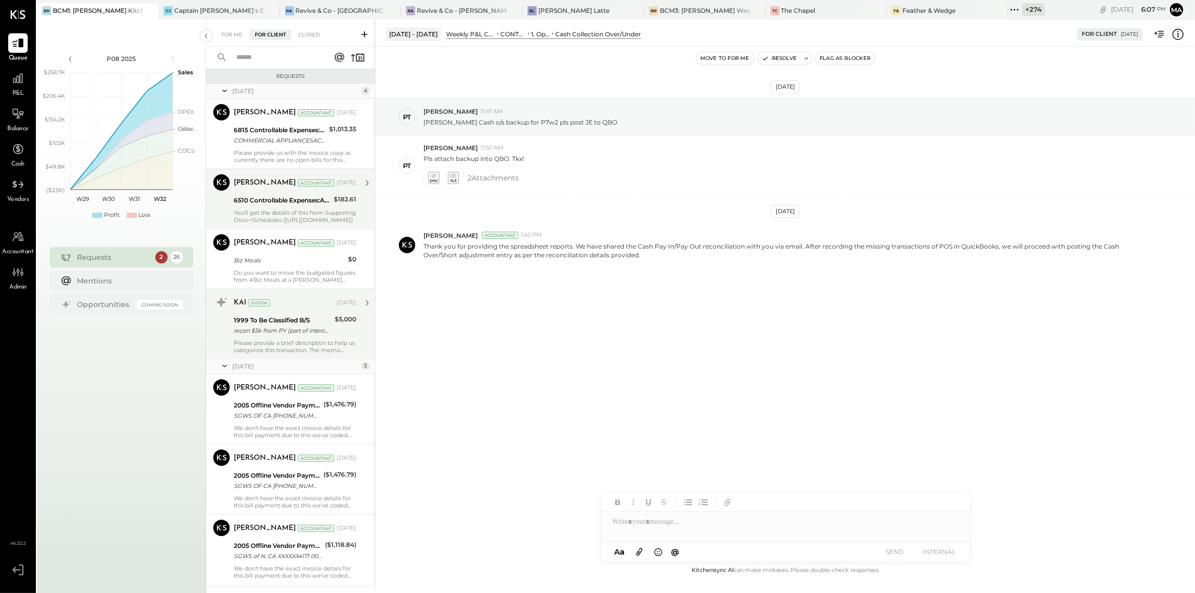
click at [321, 208] on div "[PERSON_NAME] Accountant [DATE] 6510 Controllable Expenses:Administrative Expen…" at bounding box center [295, 198] width 123 height 49
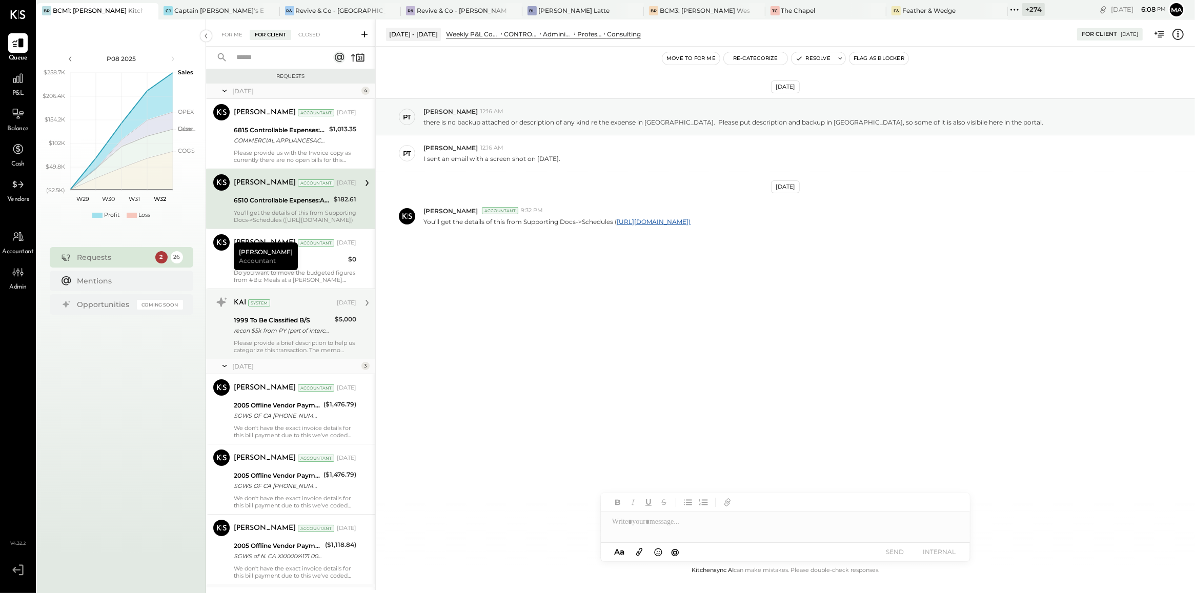
click at [558, 371] on div "[DATE] PT [PERSON_NAME] 12:16 AM there is no backup attached or description of …" at bounding box center [785, 306] width 819 height 518
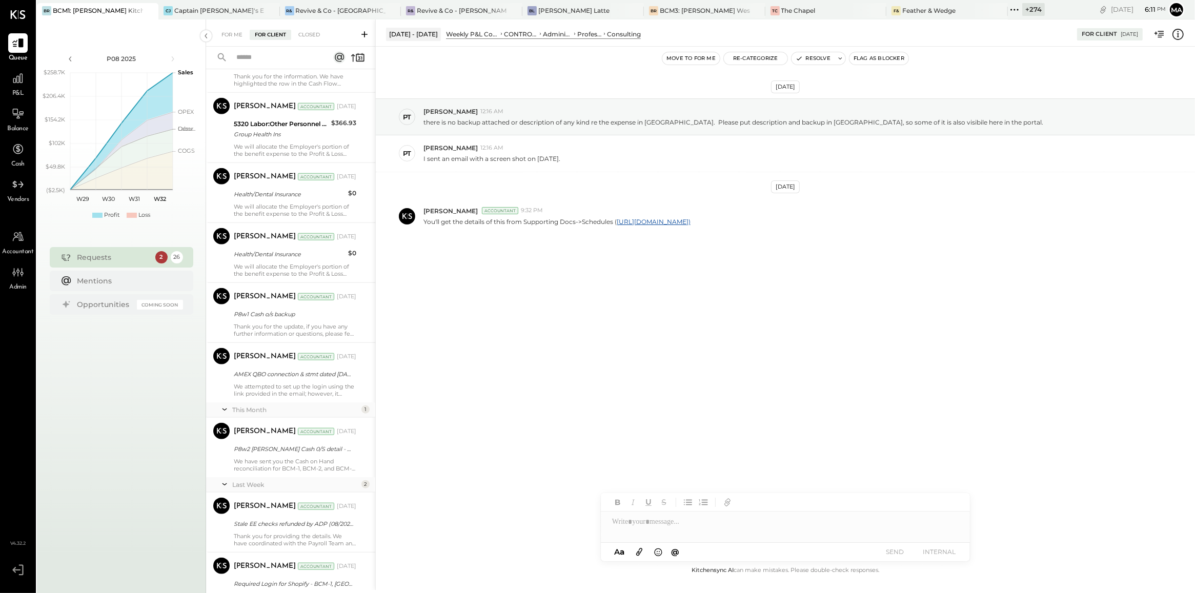
scroll to position [1188, 0]
click at [308, 388] on div "We attempted to set up the login using the link provided in the email; however,…" at bounding box center [295, 390] width 123 height 14
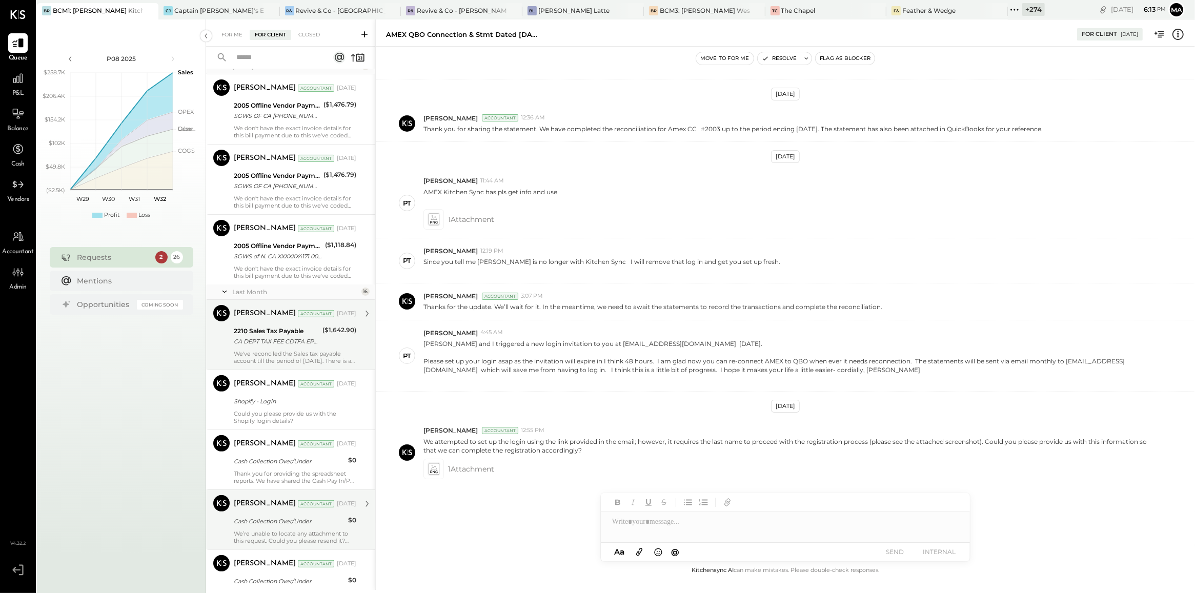
scroll to position [299, 0]
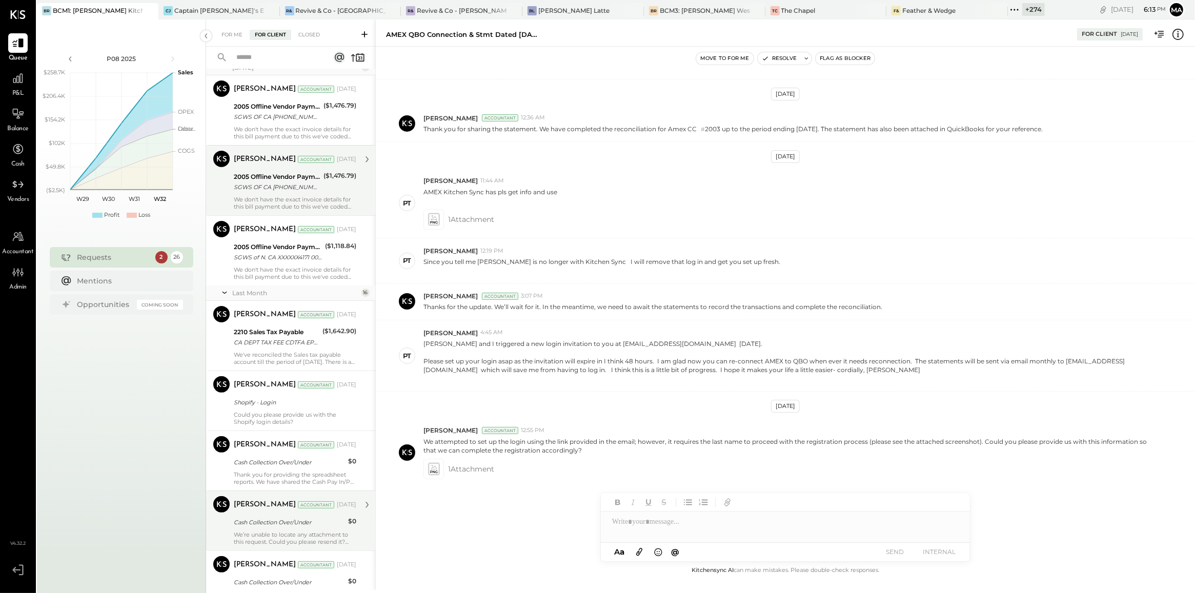
click at [319, 186] on div "2005 Offline Vendor Payments SGWS OF CA [PHONE_NUMBER] FL305-625-4171 ($1,476.7…" at bounding box center [295, 182] width 123 height 23
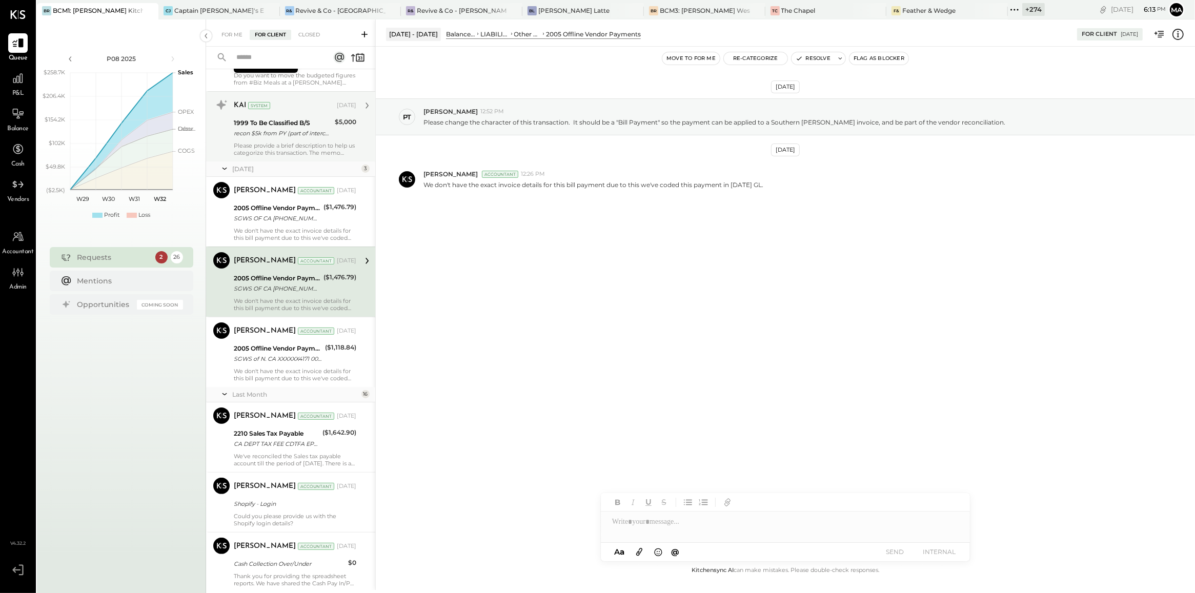
scroll to position [196, 0]
click at [316, 153] on div "Please provide a brief description to help us categorize this transaction. The …" at bounding box center [295, 150] width 123 height 14
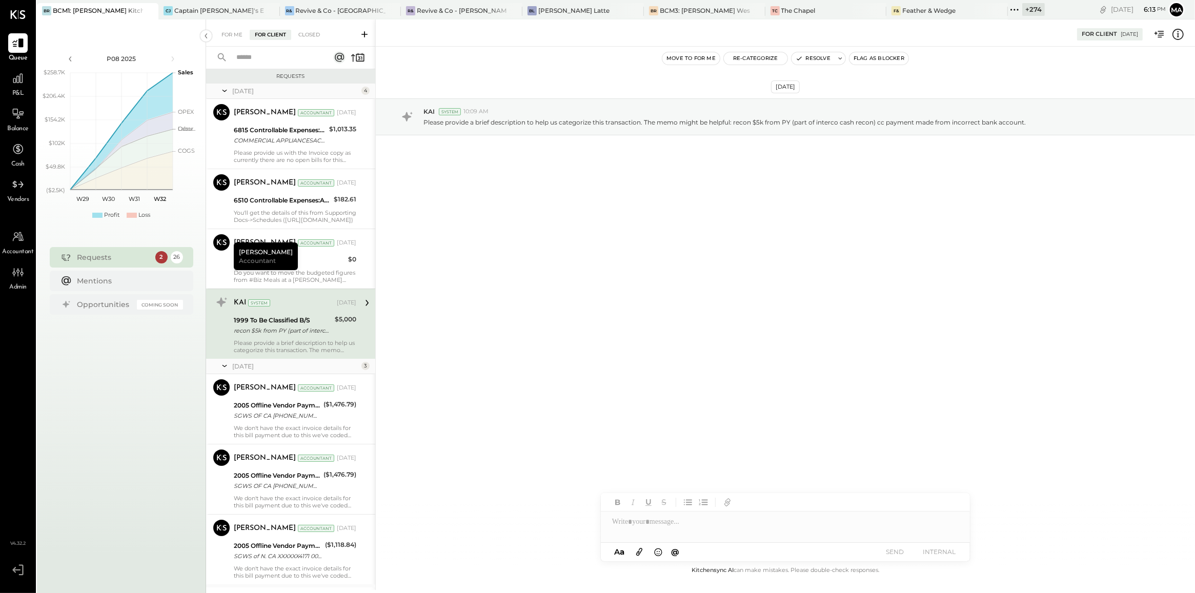
click at [316, 153] on div "Please provide us with the Invoice copy as currently there are no open bills fo…" at bounding box center [295, 156] width 123 height 14
